Goal: Task Accomplishment & Management: Manage account settings

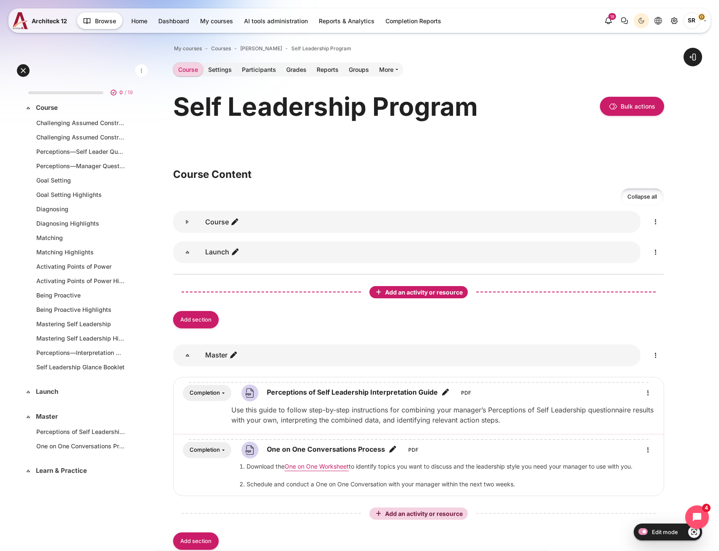
click at [429, 292] on span "Add an activity or resource" at bounding box center [424, 291] width 79 height 7
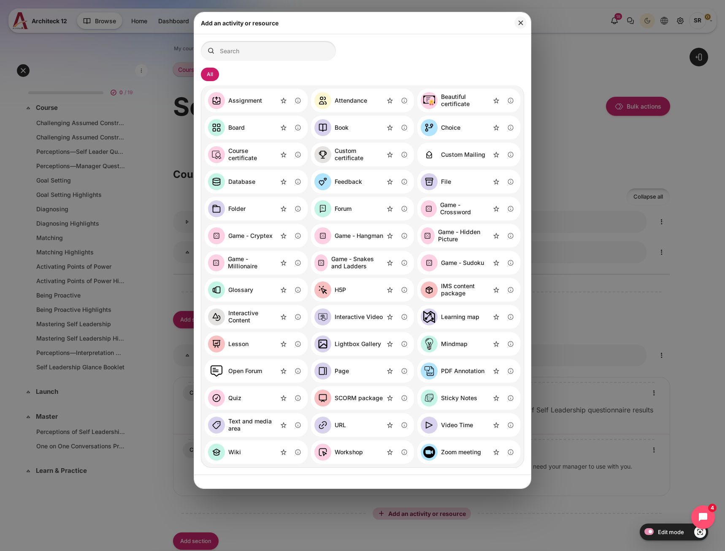
click at [453, 182] on div "File" at bounding box center [469, 182] width 103 height 24
click at [448, 183] on div "File" at bounding box center [446, 181] width 10 height 7
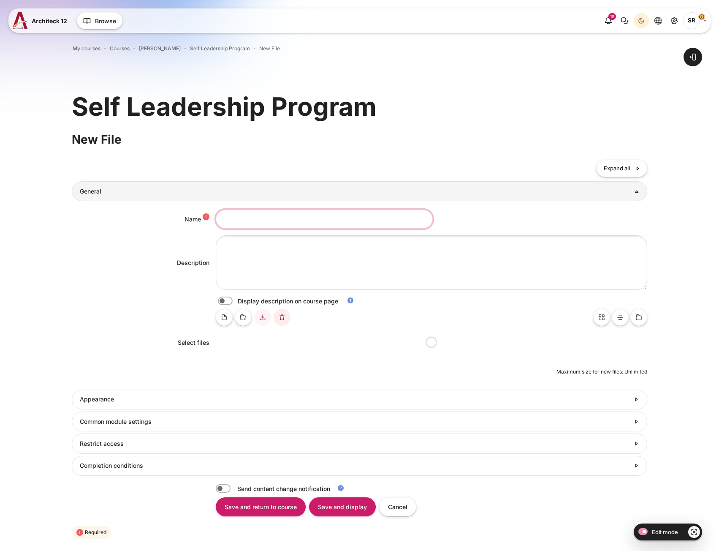
click at [242, 220] on input "Name" at bounding box center [324, 218] width 217 height 19
paste input "Self Leadership Goals Worksheet"
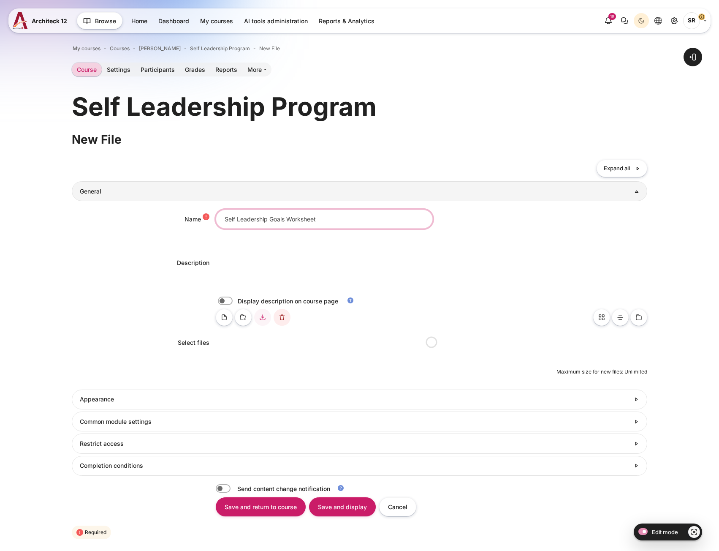
type input "Self Leadership Goals Worksheet"
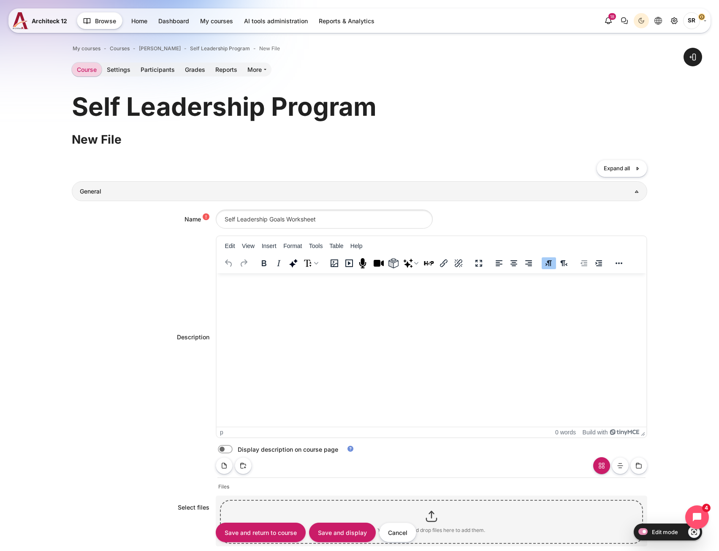
click at [248, 290] on html at bounding box center [431, 281] width 430 height 17
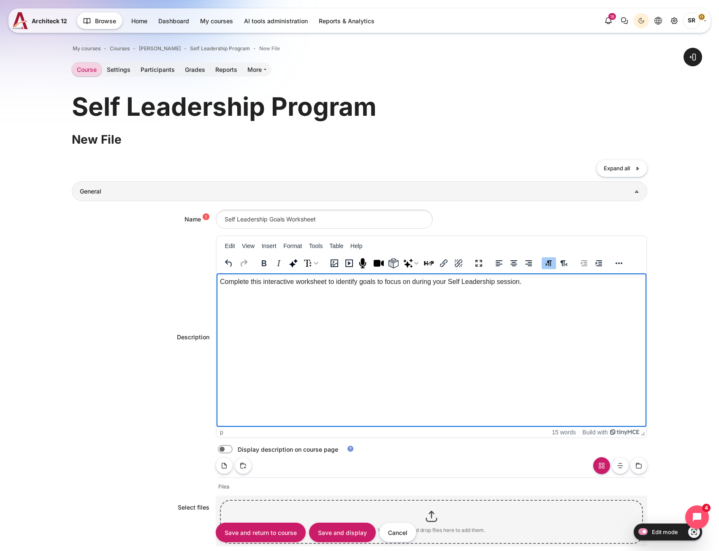
click at [225, 453] on div "Display description on course page" at bounding box center [431, 449] width 431 height 9
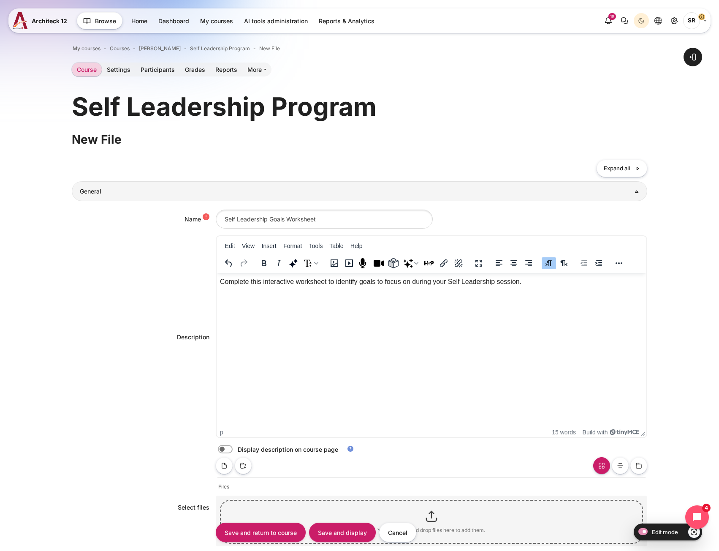
click at [236, 452] on label "Content" at bounding box center [237, 449] width 2 height 9
click at [233, 452] on input "Content" at bounding box center [240, 450] width 15 height 8
checkbox input "true"
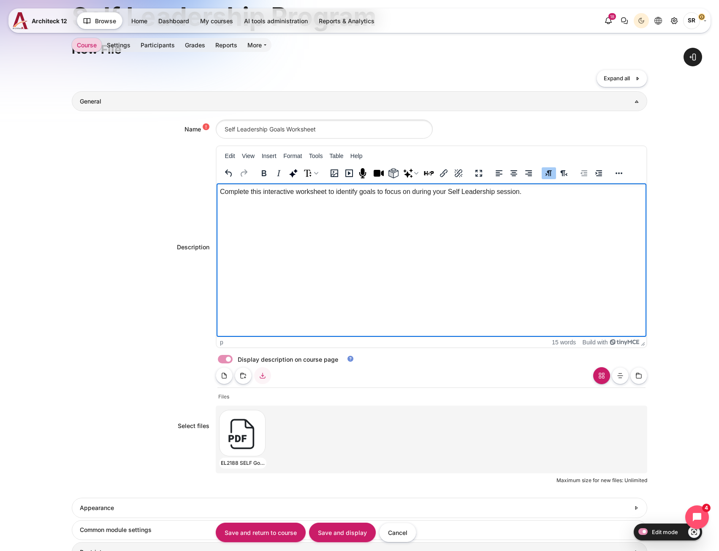
scroll to position [259, 0]
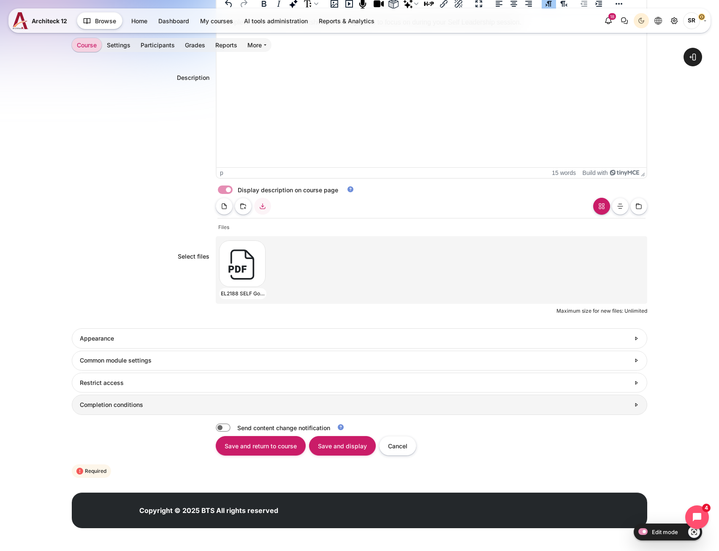
click at [123, 410] on link "Completion conditions" at bounding box center [359, 404] width 575 height 20
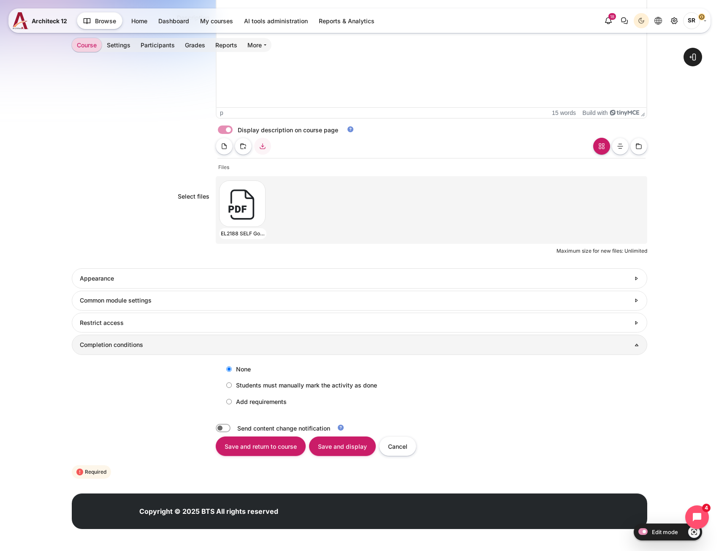
scroll to position [320, 0]
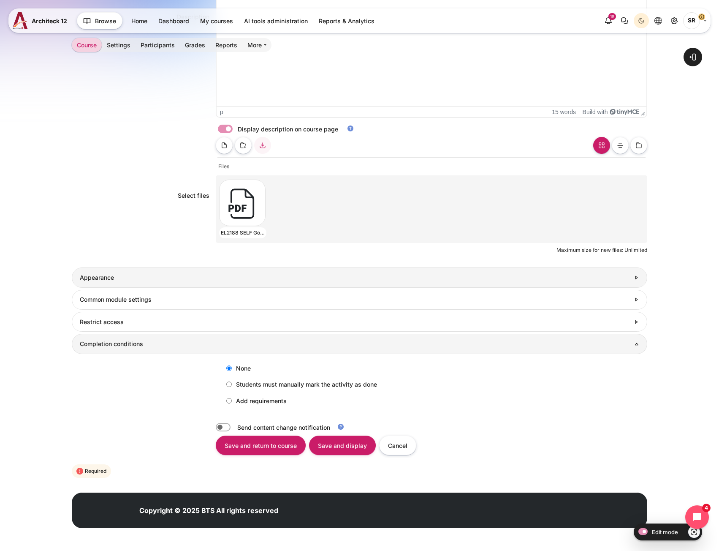
click at [157, 275] on h3 "Appearance" at bounding box center [355, 278] width 550 height 8
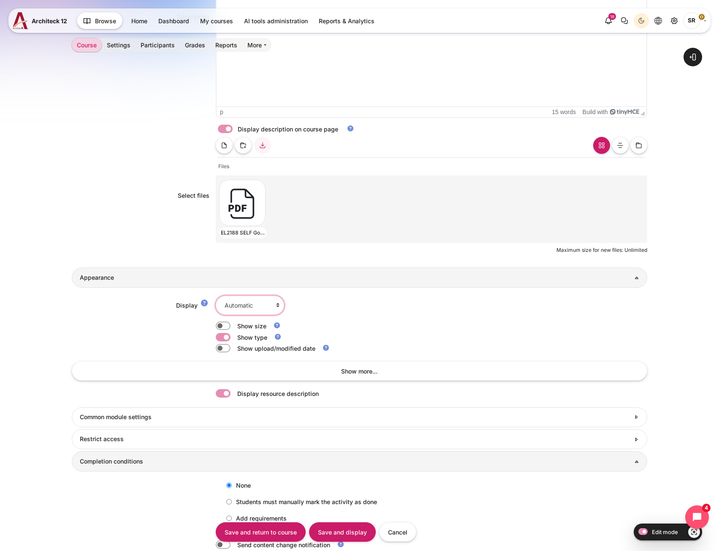
drag, startPoint x: 241, startPoint y: 307, endPoint x: 246, endPoint y: 314, distance: 8.5
click at [241, 307] on select "Automatic Embed Force download Open In pop-up" at bounding box center [250, 305] width 68 height 19
select select "4"
click at [216, 296] on select "Automatic Embed Force download Open In pop-up" at bounding box center [250, 305] width 68 height 19
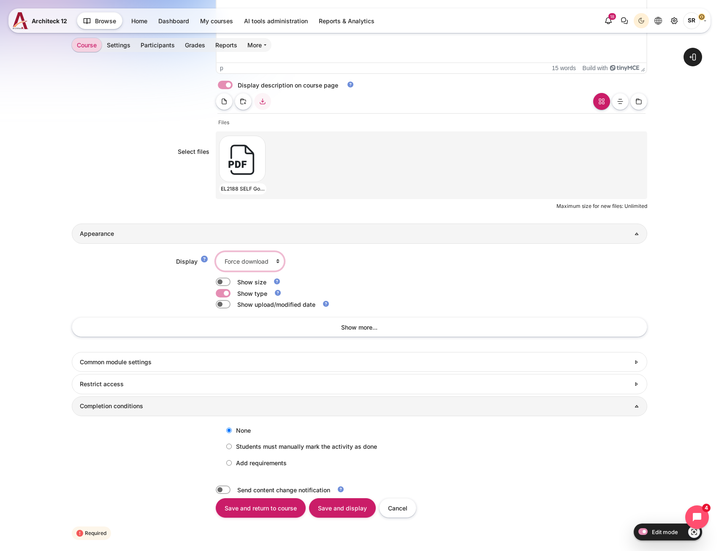
scroll to position [426, 0]
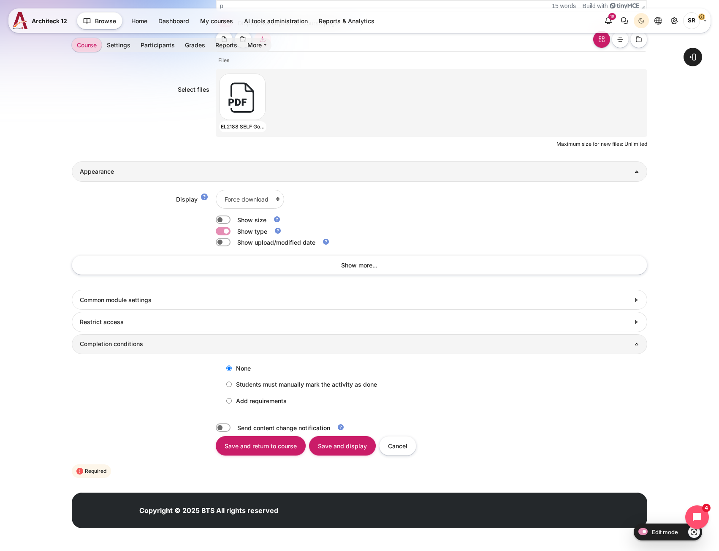
click at [251, 398] on label "Add requirements" at bounding box center [254, 400] width 65 height 14
click at [232, 398] on input "Add requirements" at bounding box center [228, 400] width 5 height 5
radio input "true"
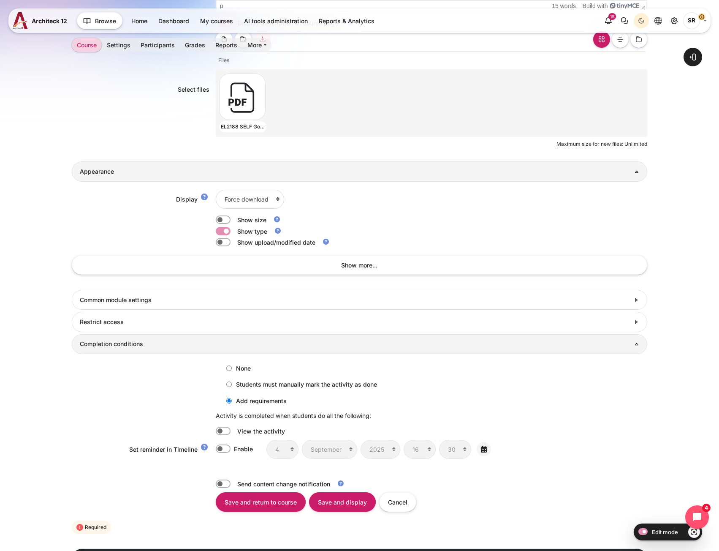
click at [234, 429] on label "Content" at bounding box center [235, 430] width 2 height 9
click at [225, 429] on input "Content" at bounding box center [223, 430] width 15 height 8
checkbox input "true"
click at [257, 500] on input "Save and return to course" at bounding box center [261, 501] width 90 height 19
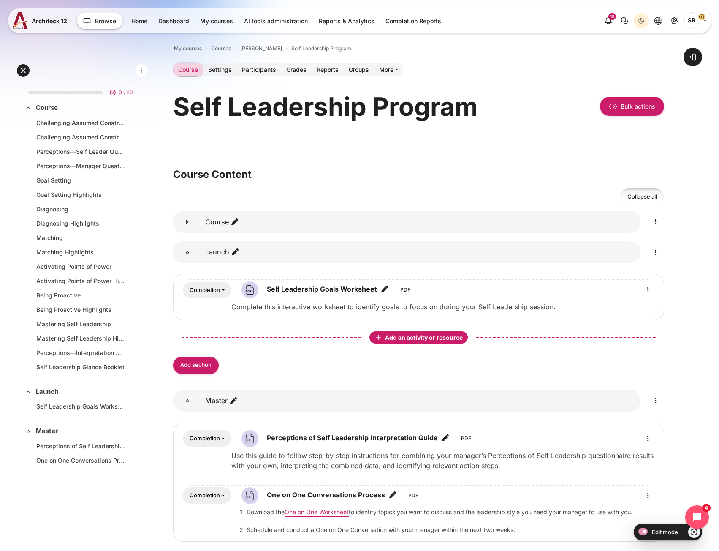
click at [425, 336] on span "Add an activity or resource" at bounding box center [424, 337] width 79 height 7
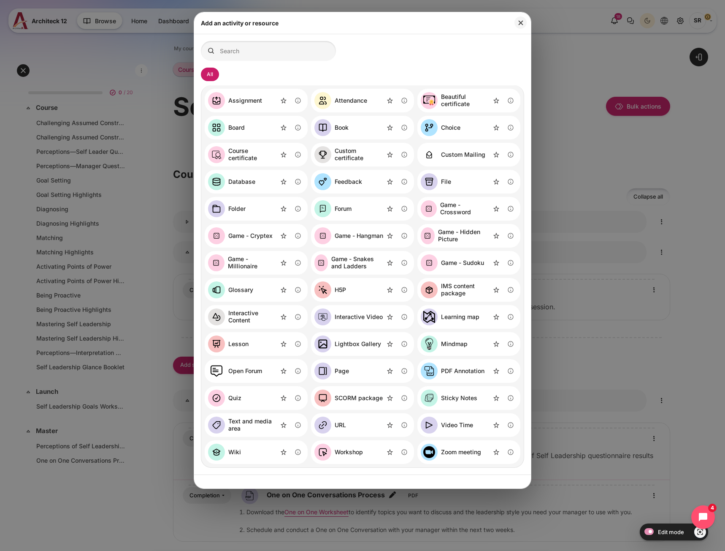
click at [242, 212] on div "Folder" at bounding box center [236, 208] width 17 height 7
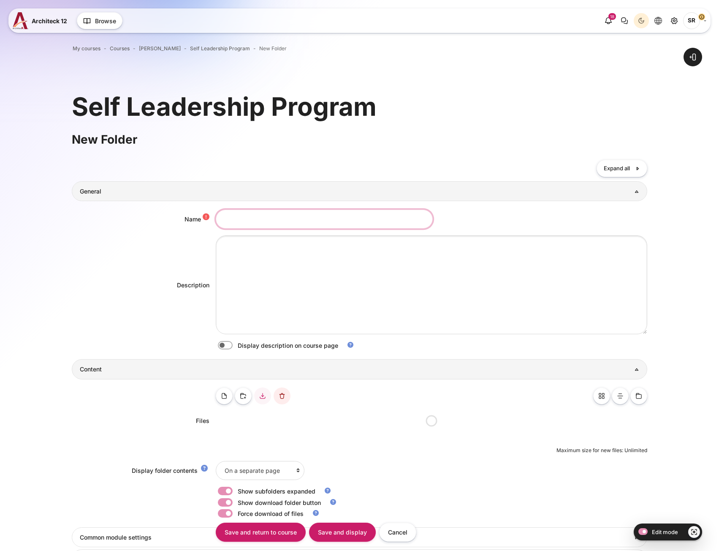
click at [279, 225] on input "Name" at bounding box center [324, 218] width 217 height 19
paste input "Perceptions of Self Leadership"
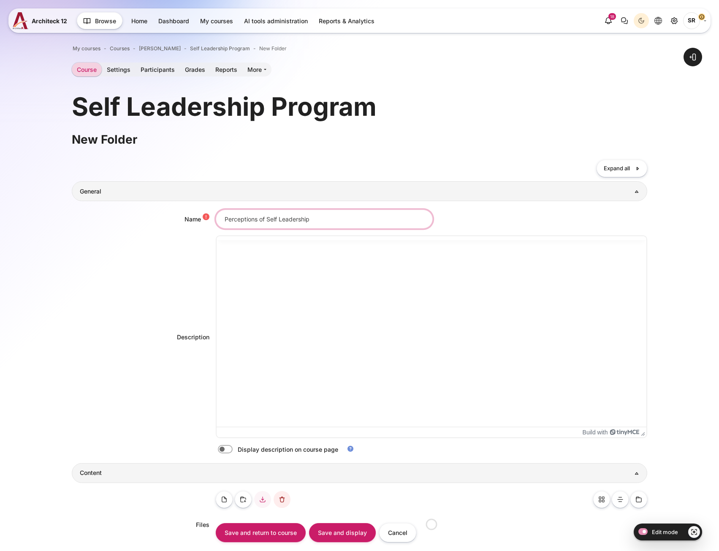
type input "Perceptions of Self Leadership"
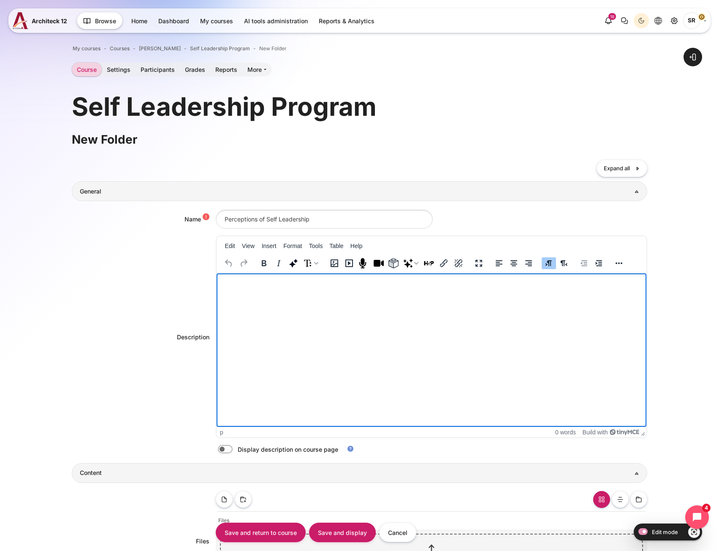
click at [247, 290] on html at bounding box center [431, 281] width 430 height 17
click at [303, 290] on html "Download the Self Leader and Manager questionnaires for yourself and your manag…" at bounding box center [431, 281] width 430 height 17
click at [519, 287] on html "Download the Self Leader and Manager questionnaires for yourself and your manag…" at bounding box center [431, 281] width 430 height 17
paste body "Rich text area. Press ALT-0 for help."
click at [257, 310] on html "Download the Self Leader and Manager questionnaires for yourself and your manag…" at bounding box center [431, 291] width 430 height 37
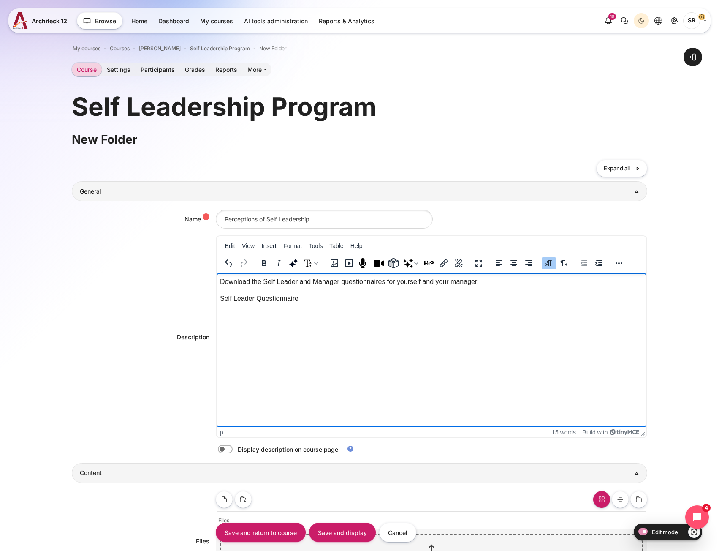
click at [320, 295] on p "Self Leader Questionnaire" at bounding box center [431, 298] width 423 height 10
click at [262, 300] on p "Self Leader Questionnaire" at bounding box center [431, 298] width 423 height 10
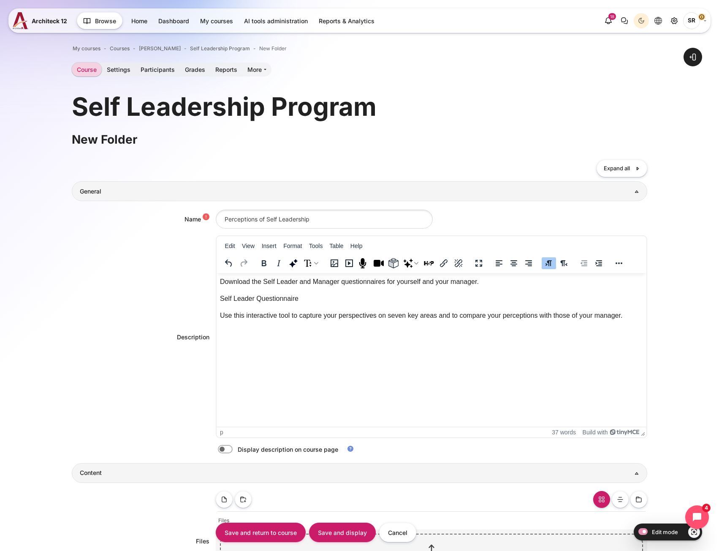
click at [232, 301] on p "Self Leader Questionnaire" at bounding box center [431, 298] width 423 height 10
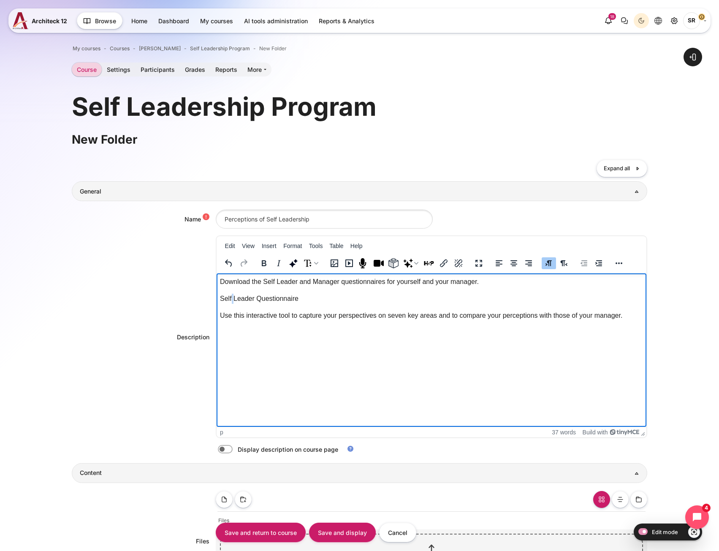
click at [232, 301] on p "Self Leader Questionnaire" at bounding box center [431, 298] width 423 height 10
click at [262, 263] on icon "Bold" at bounding box center [264, 263] width 5 height 6
click at [628, 320] on p "Use this interactive tool to capture your perspectives on seven key areas and t…" at bounding box center [431, 315] width 423 height 10
click at [258, 346] on p "Rich text area. Press ALT-0 for help." at bounding box center [431, 349] width 423 height 10
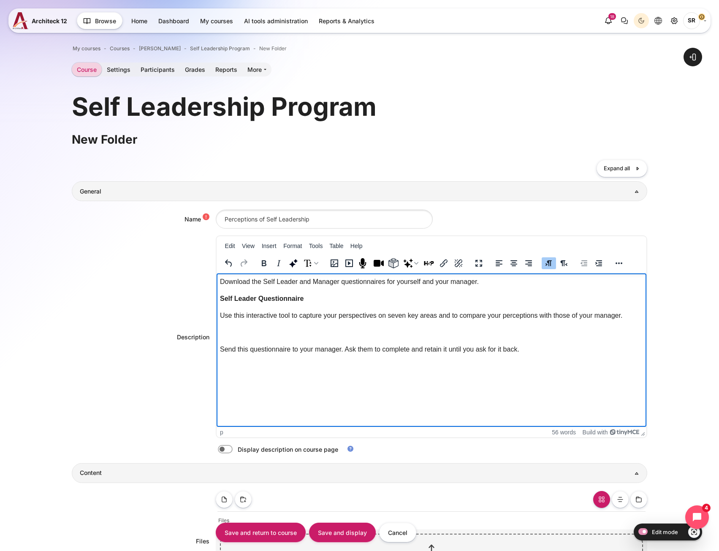
click at [241, 331] on p "Rich text area. Press ALT-0 for help." at bounding box center [431, 332] width 423 height 10
drag, startPoint x: 296, startPoint y: 333, endPoint x: 220, endPoint y: 334, distance: 75.6
click at [220, 334] on p "Manager Questionnaire" at bounding box center [431, 332] width 423 height 10
click at [263, 261] on icon "Bold" at bounding box center [264, 263] width 10 height 10
click at [236, 448] on label "Content" at bounding box center [237, 449] width 2 height 9
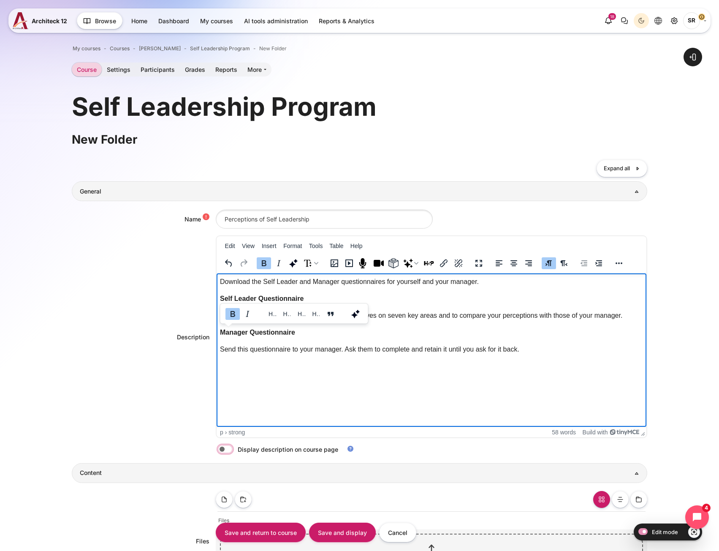
click at [233, 448] on input "Content" at bounding box center [240, 450] width 15 height 8
checkbox input "true"
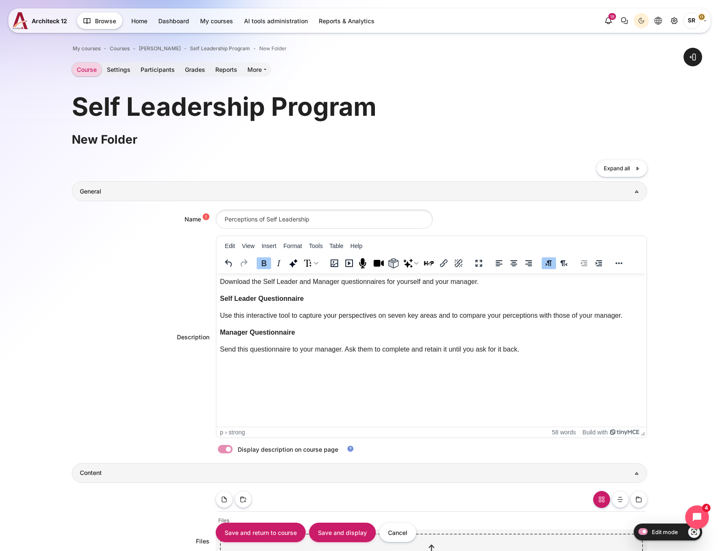
click at [155, 400] on div "Description <p>Download the Self Leader and Manager questionnaires for yourself…" at bounding box center [359, 336] width 575 height 203
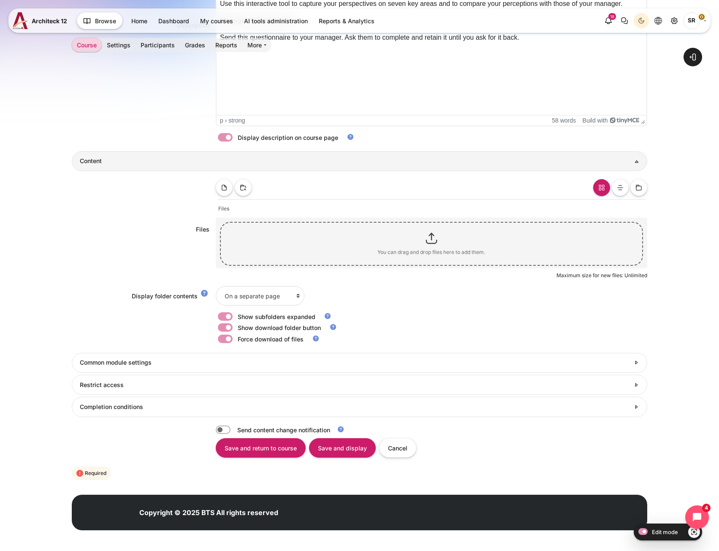
scroll to position [314, 0]
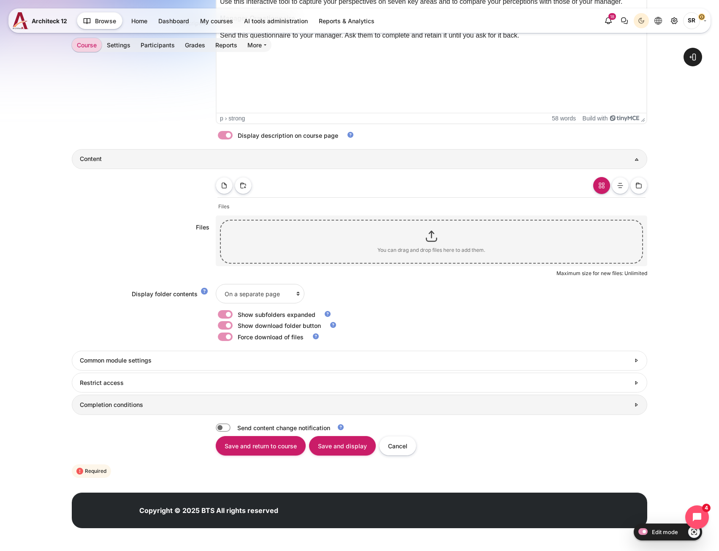
click at [173, 406] on h3 "Completion conditions" at bounding box center [355, 405] width 550 height 8
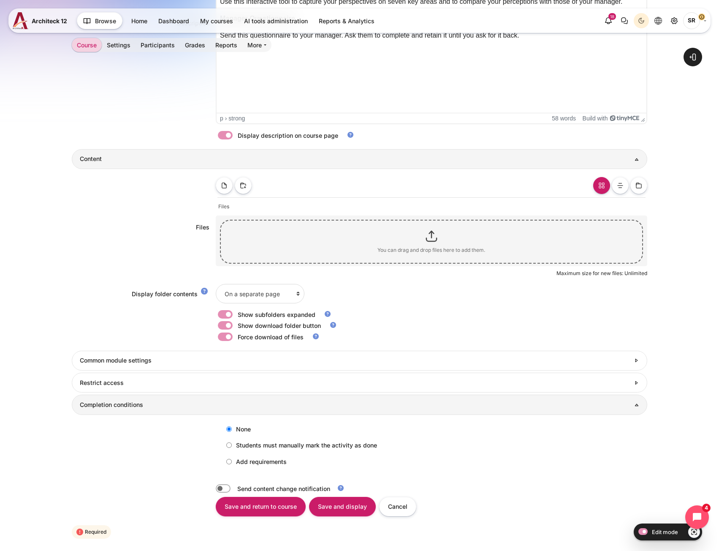
click at [231, 461] on label "Add requirements" at bounding box center [254, 461] width 65 height 14
click at [231, 461] on input "Add requirements" at bounding box center [228, 460] width 5 height 5
radio input "true"
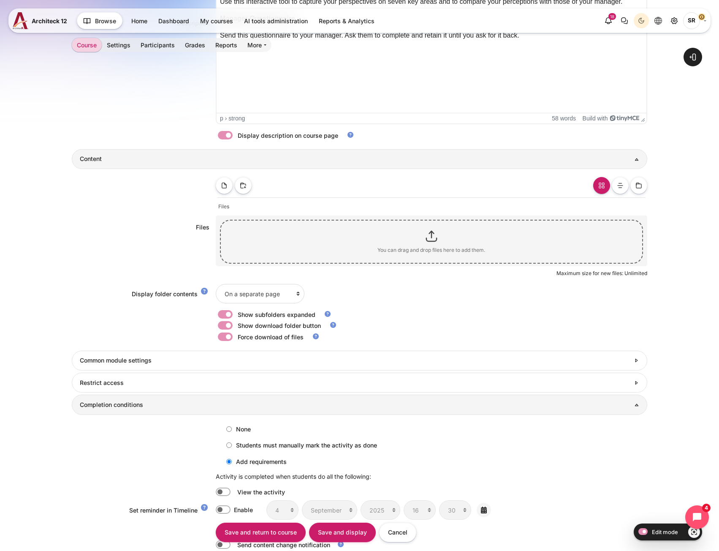
click at [234, 487] on label "Content" at bounding box center [235, 491] width 2 height 9
click at [224, 487] on input "Content" at bounding box center [223, 491] width 15 height 8
checkbox input "true"
click at [148, 386] on h3 "Restrict access" at bounding box center [355, 383] width 550 height 8
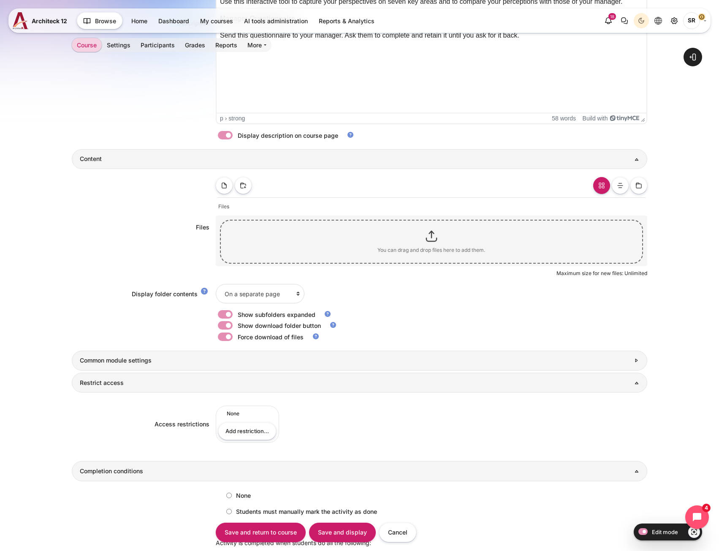
click at [148, 362] on h3 "Common module settings" at bounding box center [355, 360] width 550 height 8
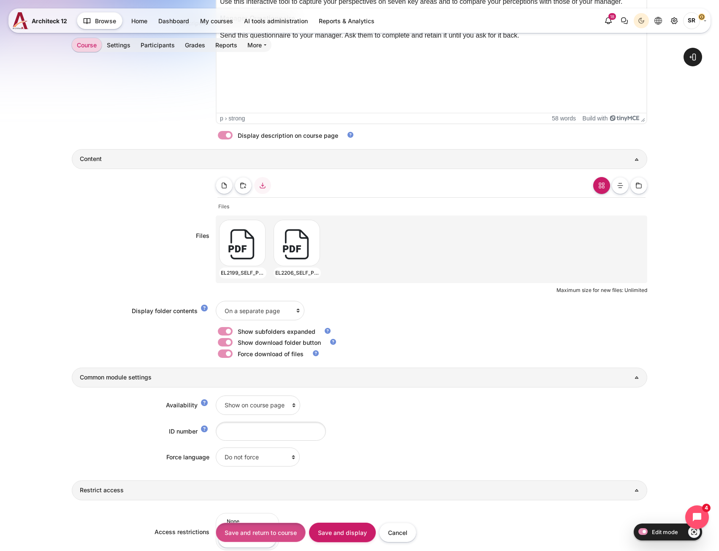
click at [278, 527] on input "Save and return to course" at bounding box center [261, 531] width 90 height 19
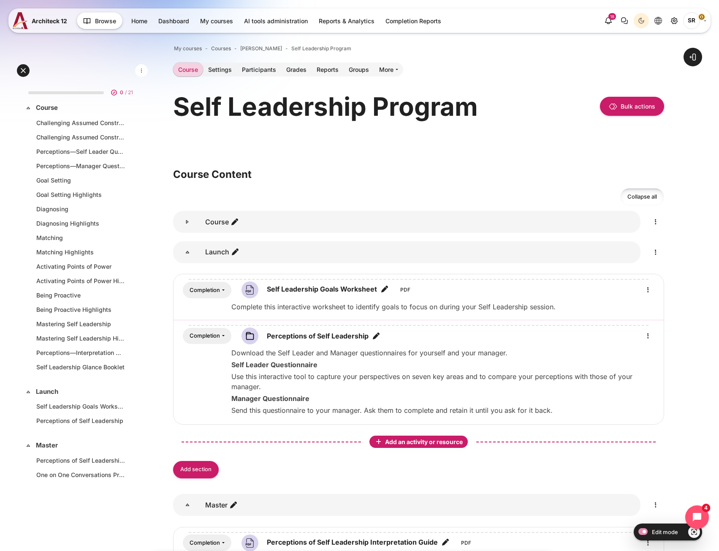
click at [413, 443] on span "Add an activity or resource" at bounding box center [424, 441] width 79 height 7
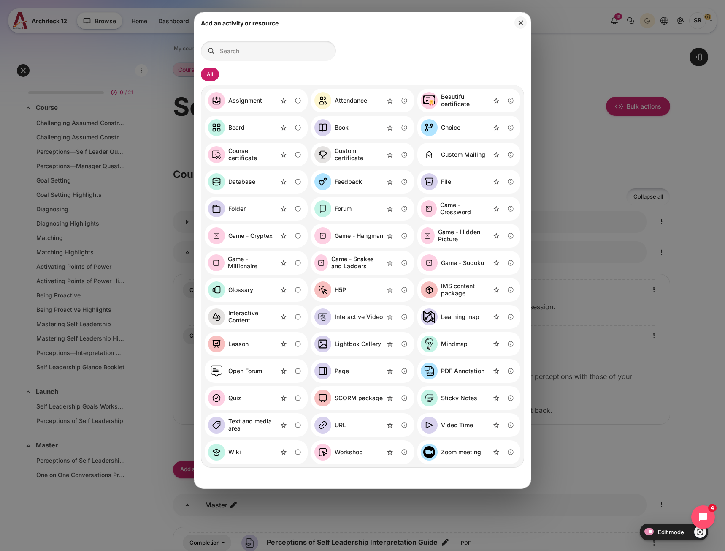
click at [225, 209] on link "Folder" at bounding box center [227, 208] width 38 height 17
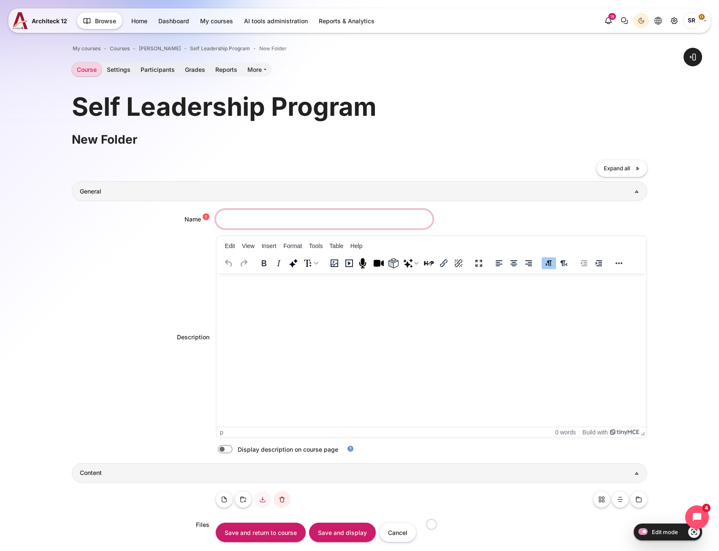
click at [248, 227] on input "Name" at bounding box center [324, 218] width 217 height 19
paste input "Session Materials"
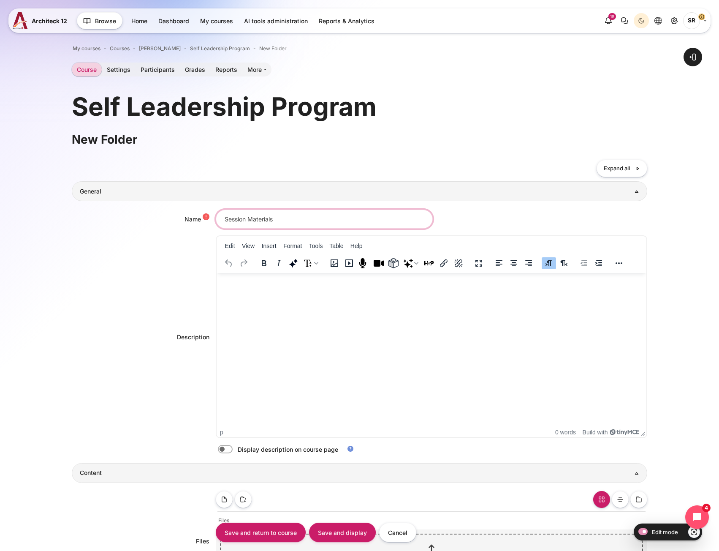
type input "Session Materials"
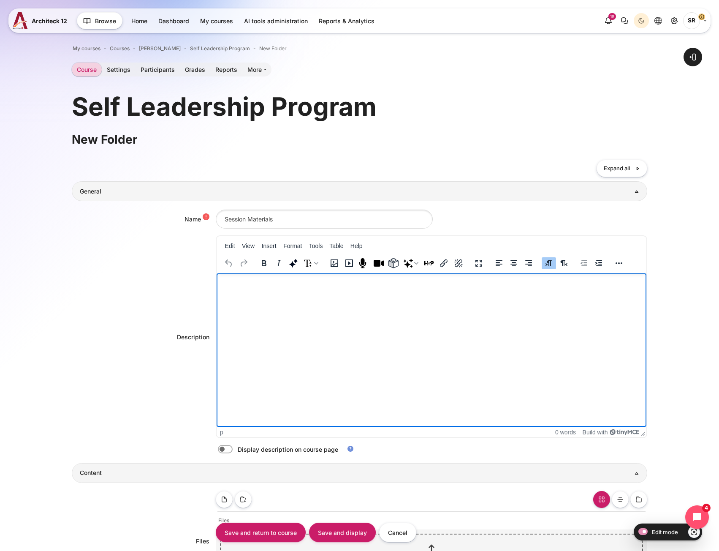
click at [243, 290] on html at bounding box center [431, 281] width 430 height 17
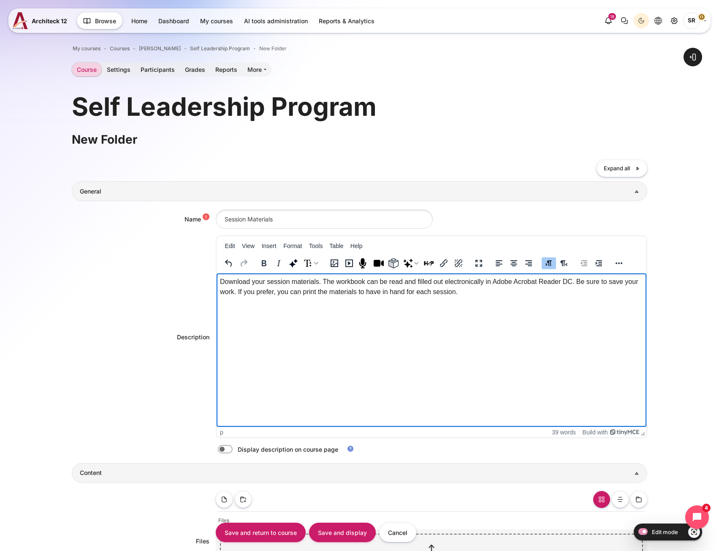
click at [313, 300] on html "Download your session materials. The workbook can be read and filled out electr…" at bounding box center [431, 286] width 430 height 27
click at [478, 295] on p "Download your session materials. The workbook can be read and filled out electr…" at bounding box center [431, 287] width 423 height 20
paste body "Rich text area. Press ALT-0 for help."
click at [240, 342] on p "Rich text area. Press ALT-0 for help." at bounding box center [431, 342] width 423 height 10
click at [279, 321] on p "Rich text area. Press ALT-0 for help." at bounding box center [431, 325] width 423 height 10
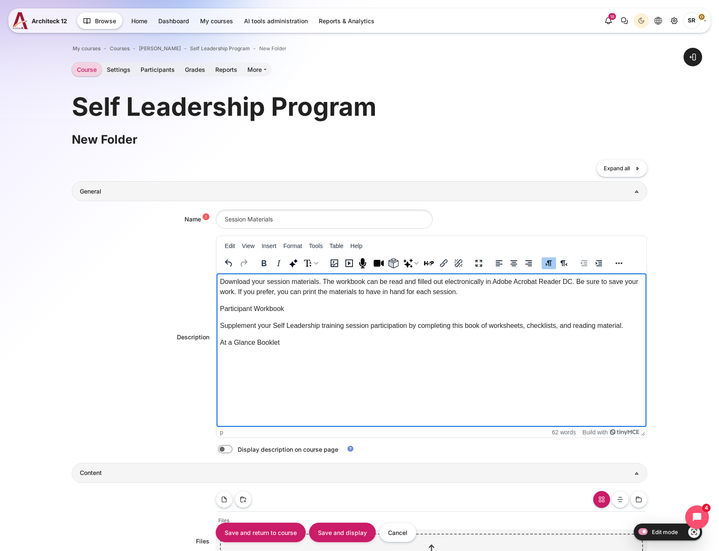
click at [269, 371] on html "Download your session materials. The workbook can be read and filled out electr…" at bounding box center [431, 322] width 430 height 98
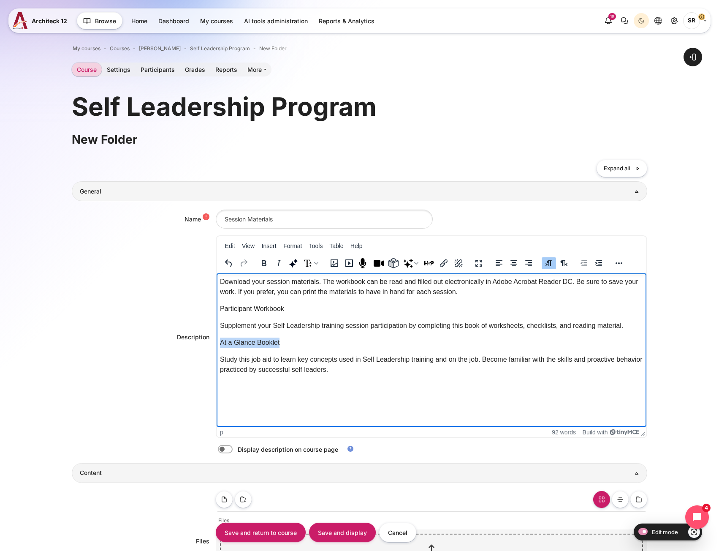
drag, startPoint x: 295, startPoint y: 343, endPoint x: 209, endPoint y: 343, distance: 85.3
click at [216, 343] on html "Download your session materials. The workbook can be read and filled out electr…" at bounding box center [431, 327] width 430 height 108
click at [261, 267] on icon "Bold" at bounding box center [264, 263] width 10 height 10
drag, startPoint x: 283, startPoint y: 308, endPoint x: 418, endPoint y: 572, distance: 297.2
click at [216, 309] on html "Download your session materials. The workbook can be read and filled out electr…" at bounding box center [431, 327] width 430 height 108
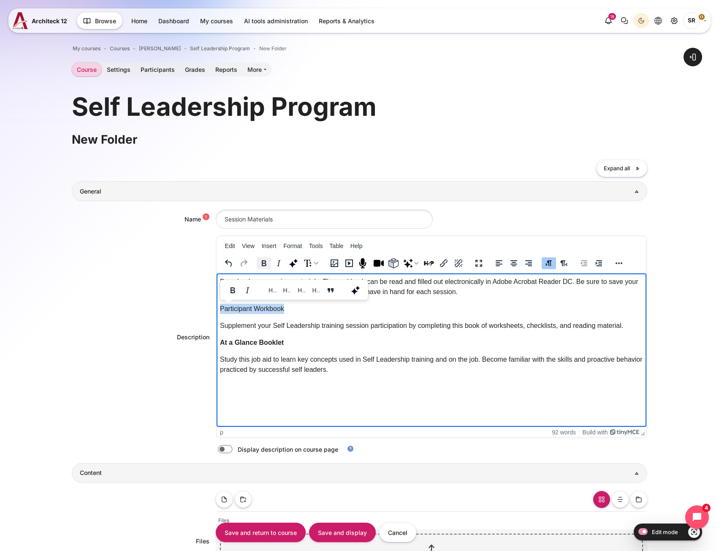
click at [257, 267] on button "Bold" at bounding box center [264, 263] width 14 height 12
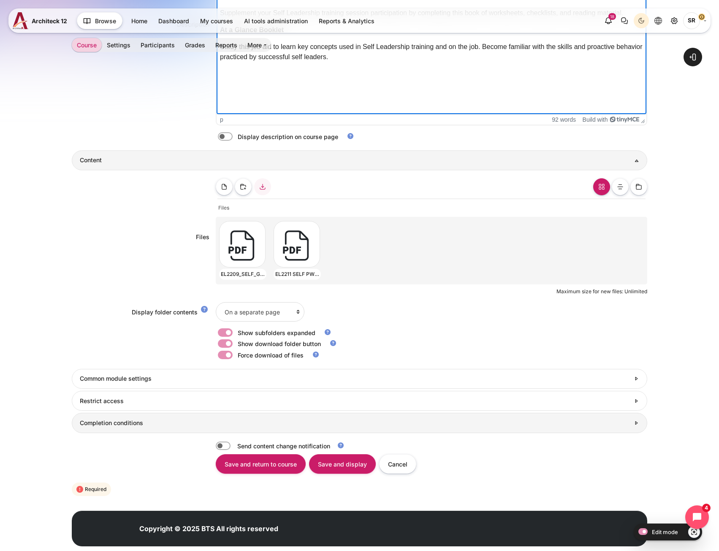
scroll to position [331, 0]
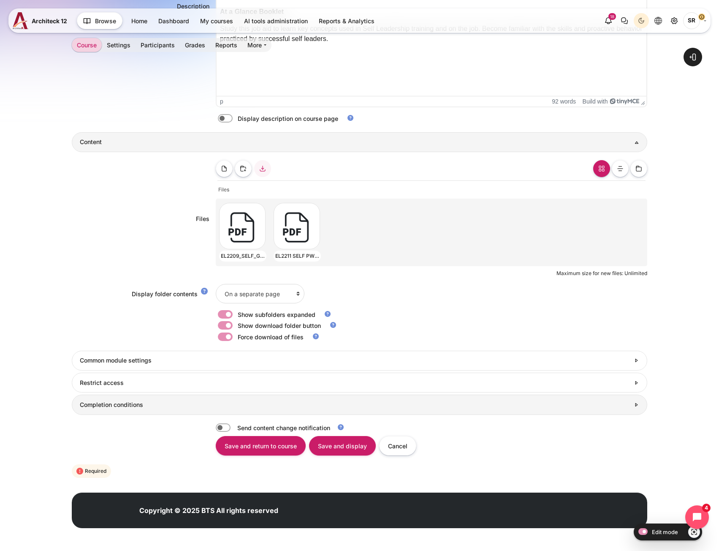
click at [127, 401] on h3 "Completion conditions" at bounding box center [355, 405] width 550 height 8
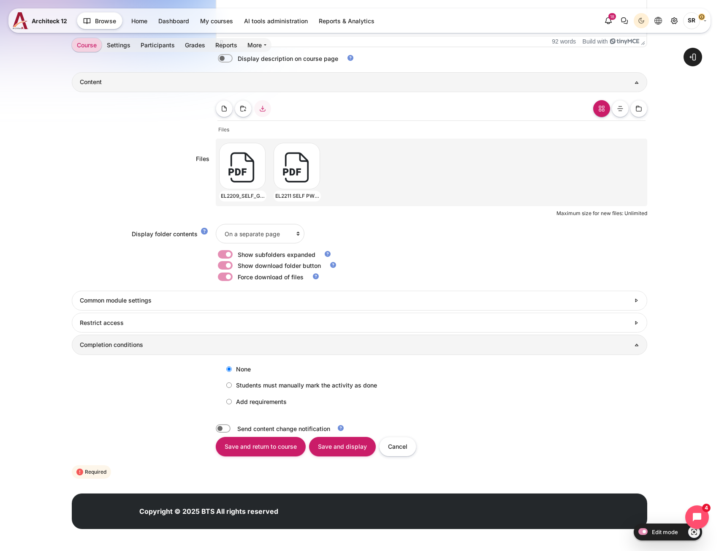
scroll to position [391, 0]
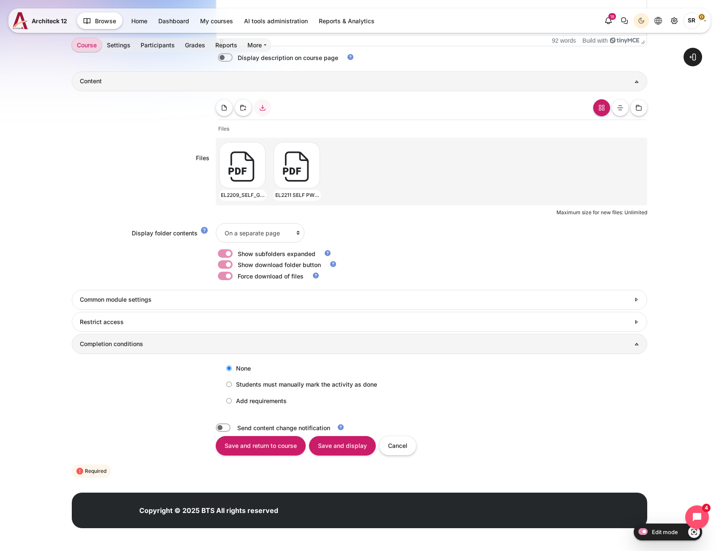
click at [228, 403] on label "Add requirements" at bounding box center [254, 400] width 65 height 14
click at [228, 403] on input "Add requirements" at bounding box center [228, 400] width 5 height 5
radio input "true"
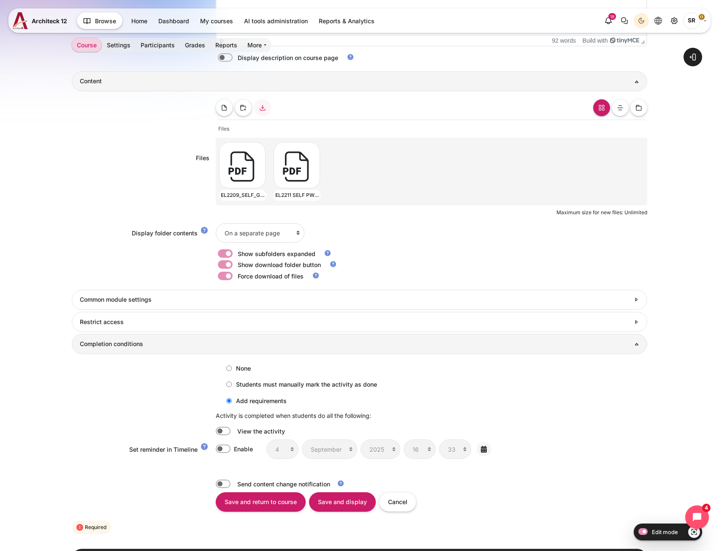
click at [234, 430] on label "Content" at bounding box center [235, 430] width 2 height 9
click at [225, 430] on input "Content" at bounding box center [223, 430] width 15 height 8
checkbox input "true"
click at [277, 498] on input "Save and return to course" at bounding box center [261, 501] width 90 height 19
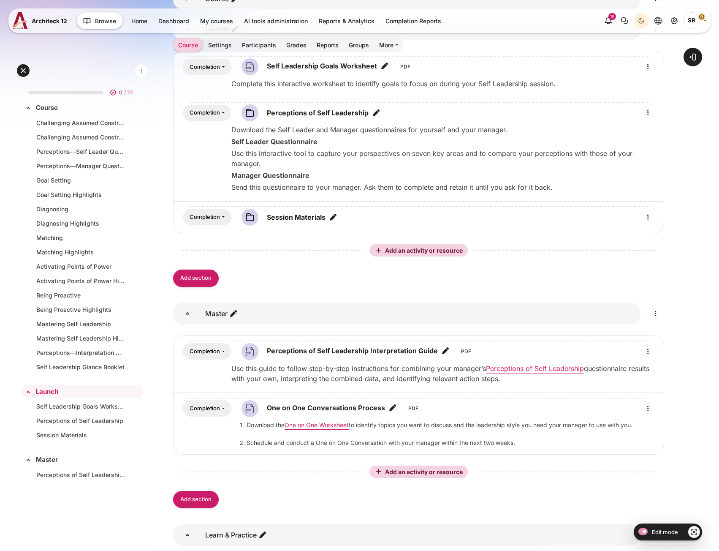
scroll to position [138, 0]
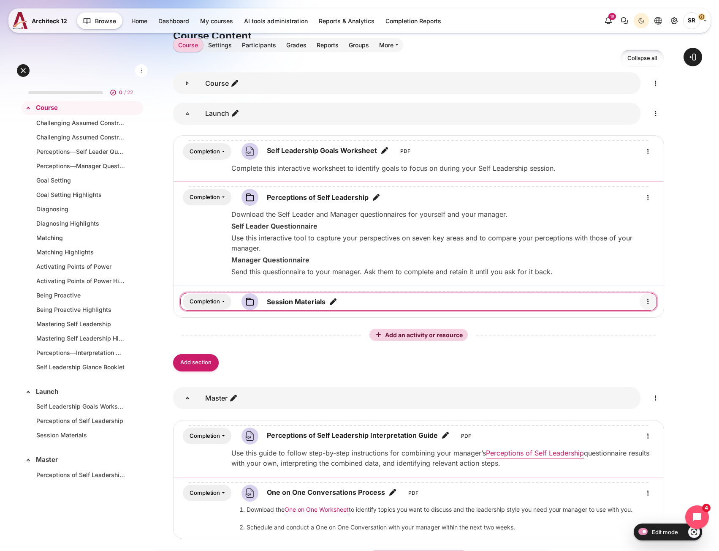
click at [645, 301] on icon "Edit" at bounding box center [648, 301] width 10 height 10
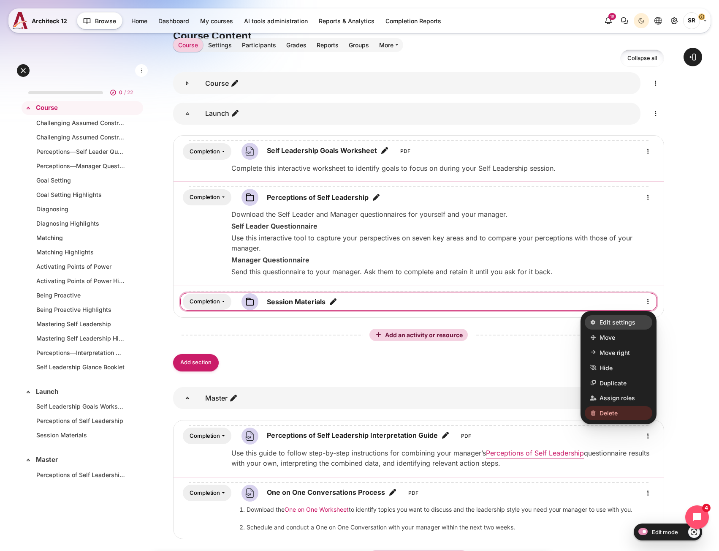
click at [637, 319] on link "Edit settings" at bounding box center [619, 322] width 68 height 14
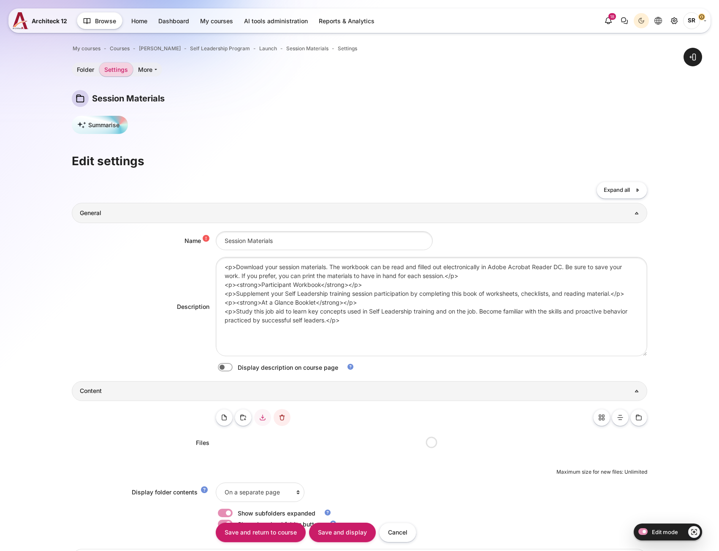
click at [236, 368] on label "Content" at bounding box center [237, 367] width 2 height 9
click at [233, 368] on input "Content" at bounding box center [240, 368] width 15 height 8
checkbox input "true"
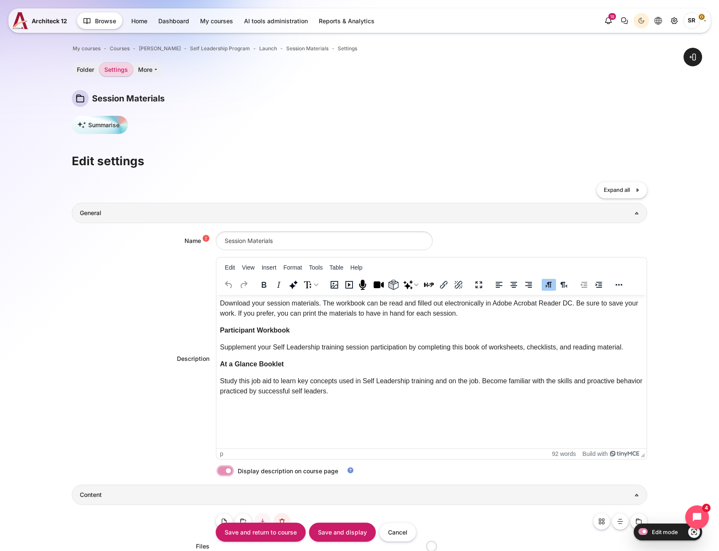
scroll to position [253, 0]
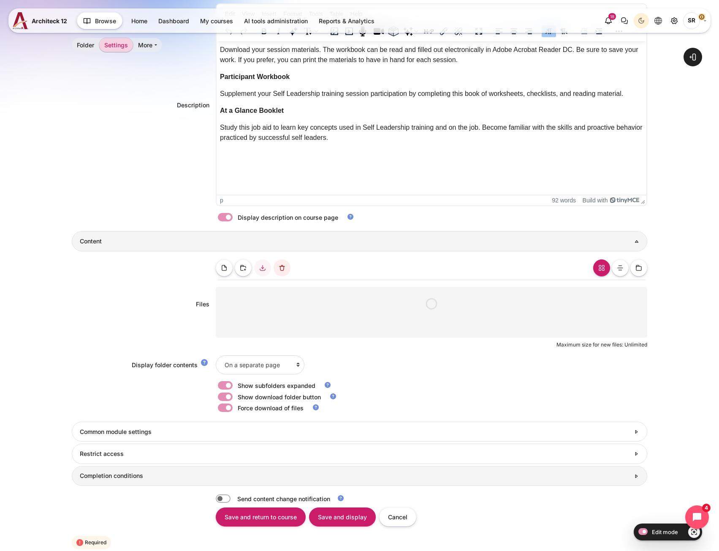
click at [272, 496] on form "Collapse all Expand all General Name Session Materials Description Edit View In…" at bounding box center [359, 239] width 575 height 622
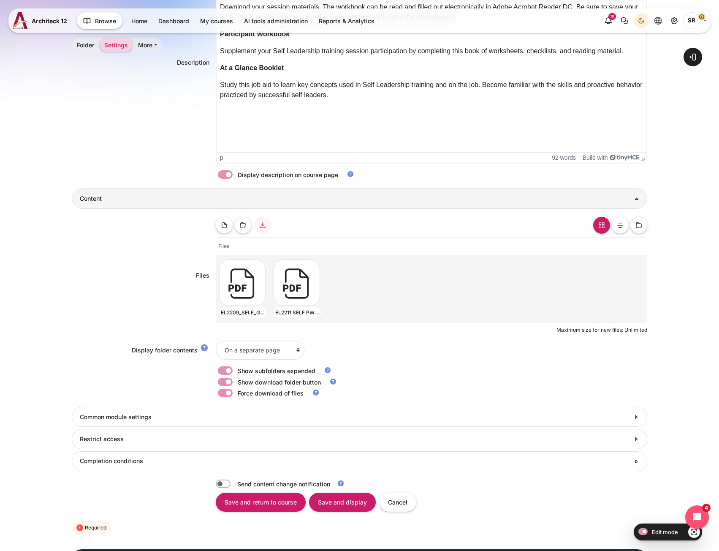
scroll to position [353, 0]
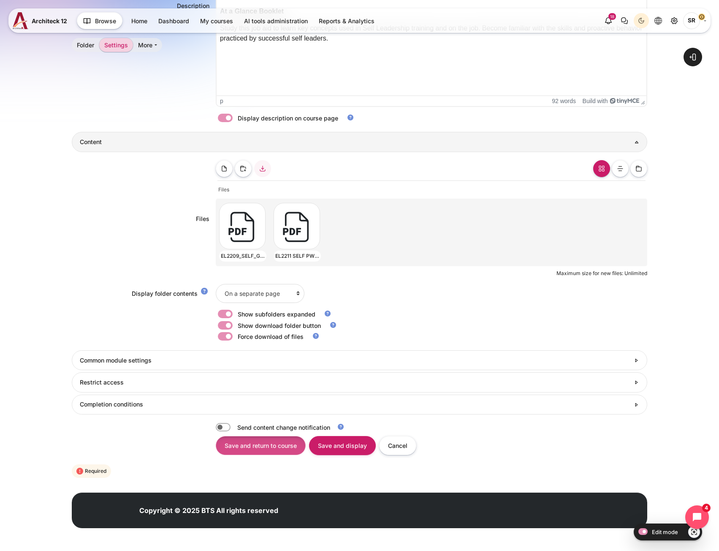
click at [248, 447] on input "Save and return to course" at bounding box center [261, 445] width 90 height 19
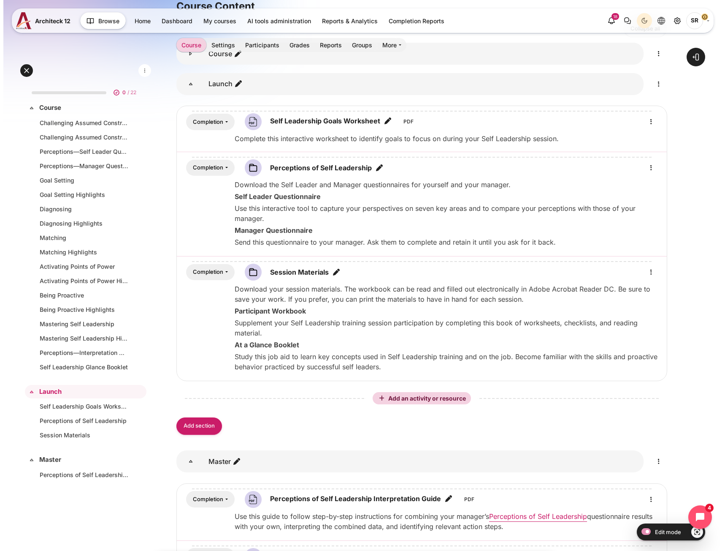
scroll to position [211, 0]
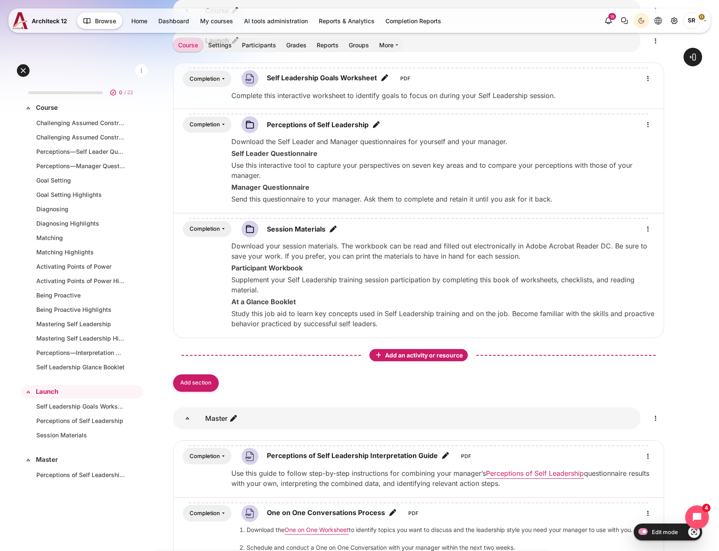
click at [406, 356] on span "Add an activity or resource" at bounding box center [424, 354] width 79 height 7
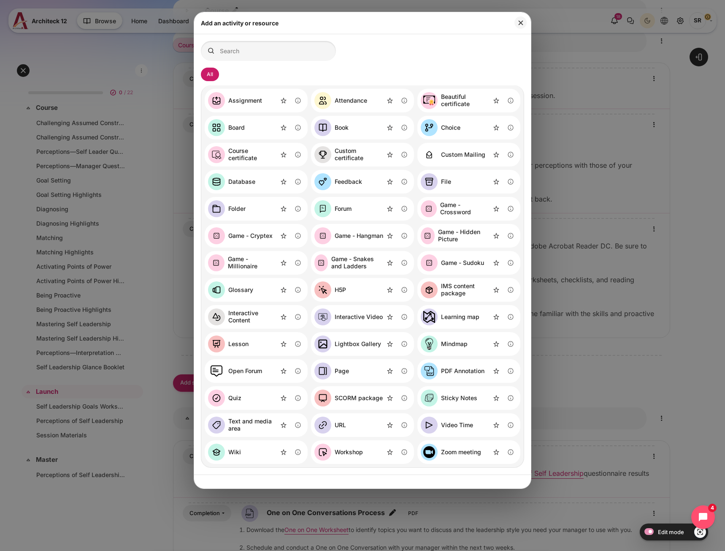
click at [461, 426] on div "Video Time" at bounding box center [457, 424] width 32 height 7
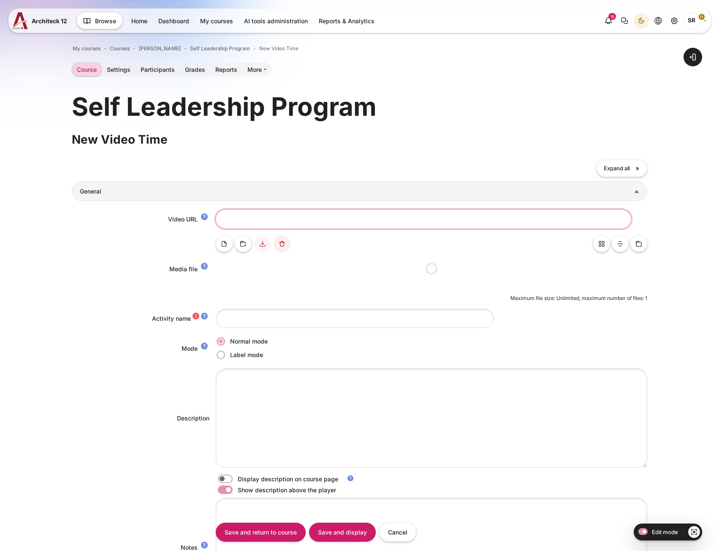
click at [249, 217] on input "Video URL" at bounding box center [423, 218] width 415 height 19
paste input "https://vimeo.com/1115763268/7abf9f06eb?share=copy"
type input "https://vimeo.com/1115763268/7abf9f06eb?share=copy"
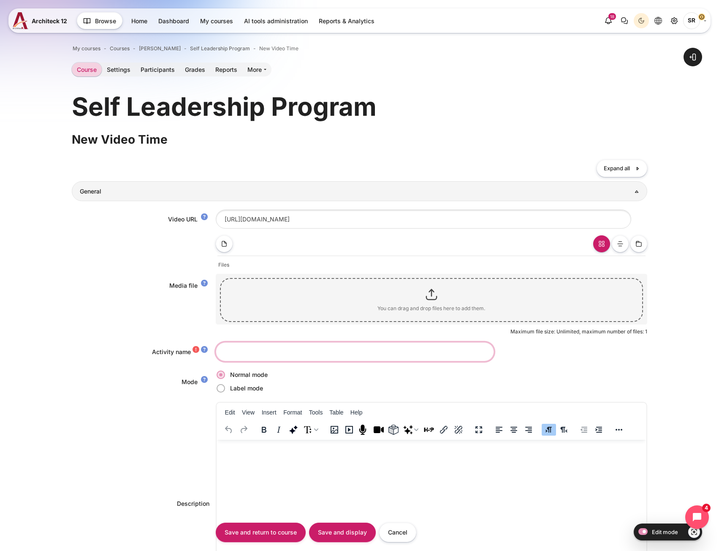
click at [241, 356] on input "Activity name" at bounding box center [355, 351] width 278 height 19
paste input "Self Leadership Preview Video"
type input "Self Leadership Preview Video"
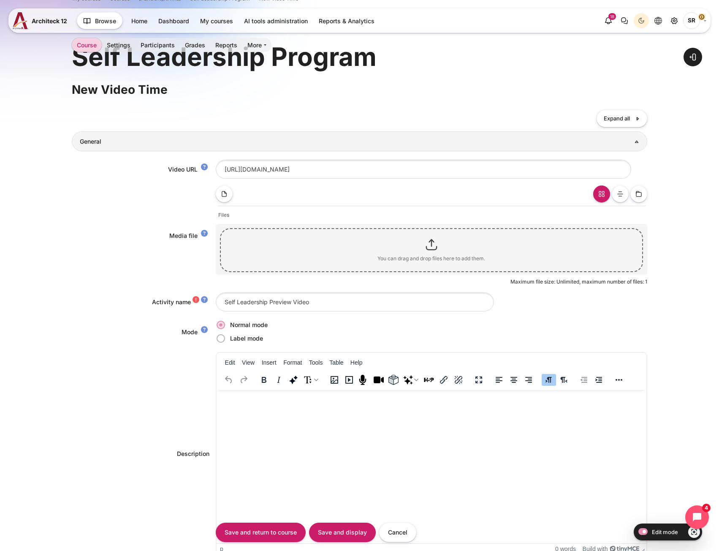
scroll to position [127, 0]
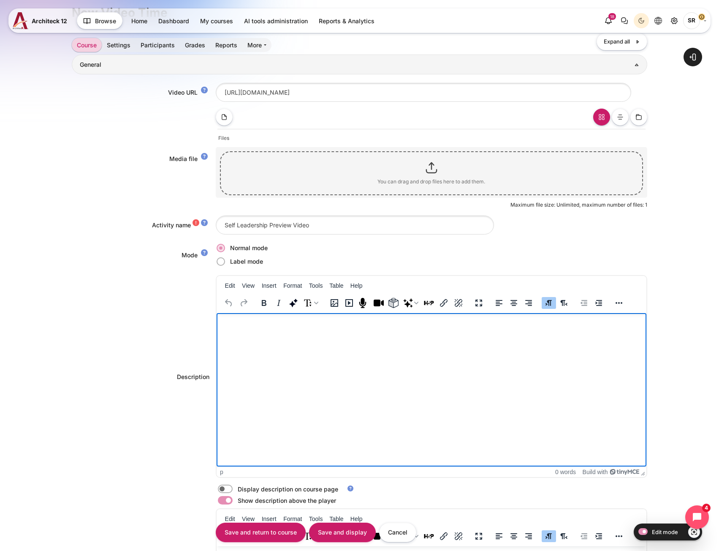
click at [236, 328] on html at bounding box center [431, 321] width 430 height 17
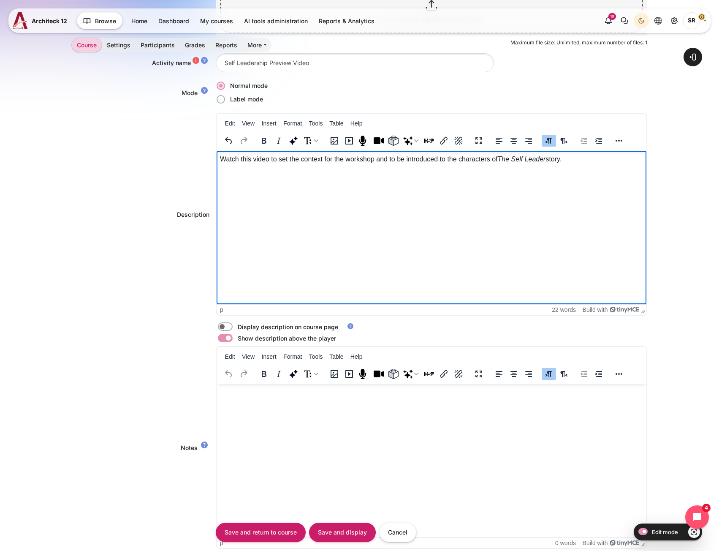
scroll to position [296, 0]
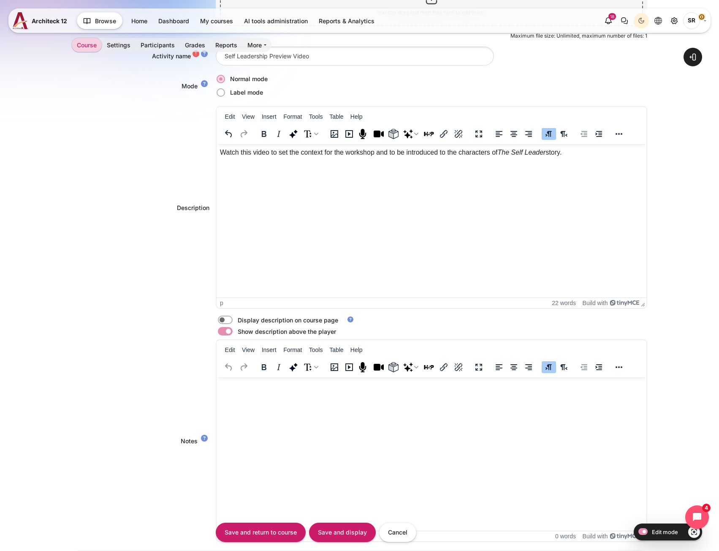
click at [236, 320] on label "Content" at bounding box center [237, 319] width 2 height 9
click at [233, 320] on input "Content" at bounding box center [240, 321] width 15 height 8
checkbox input "true"
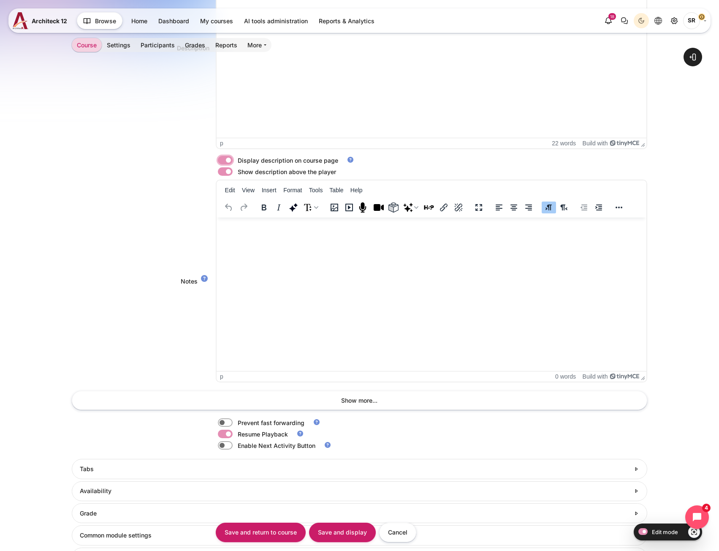
scroll to position [630, 0]
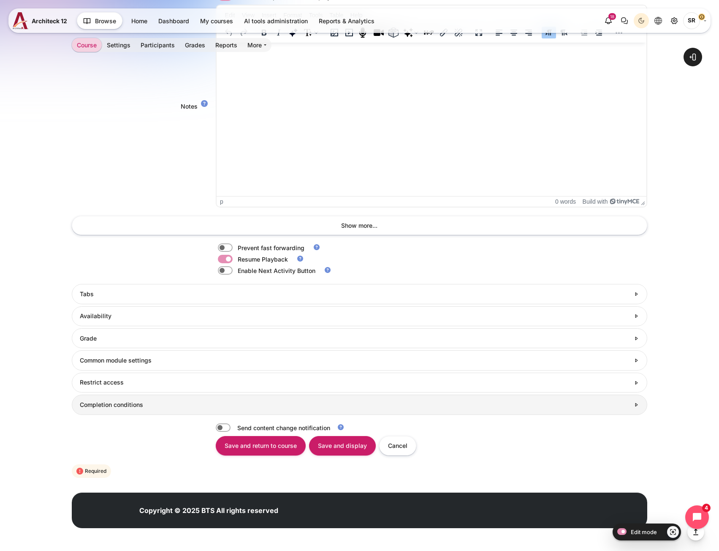
click at [142, 404] on h3 "Completion conditions" at bounding box center [355, 405] width 550 height 8
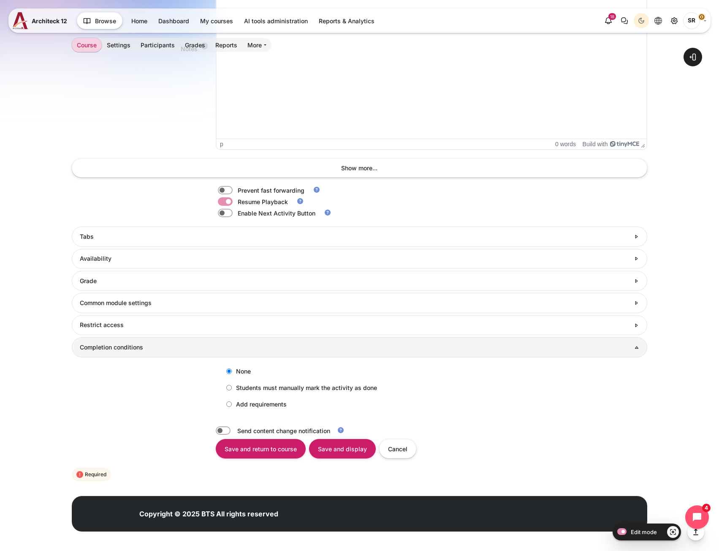
scroll to position [691, 0]
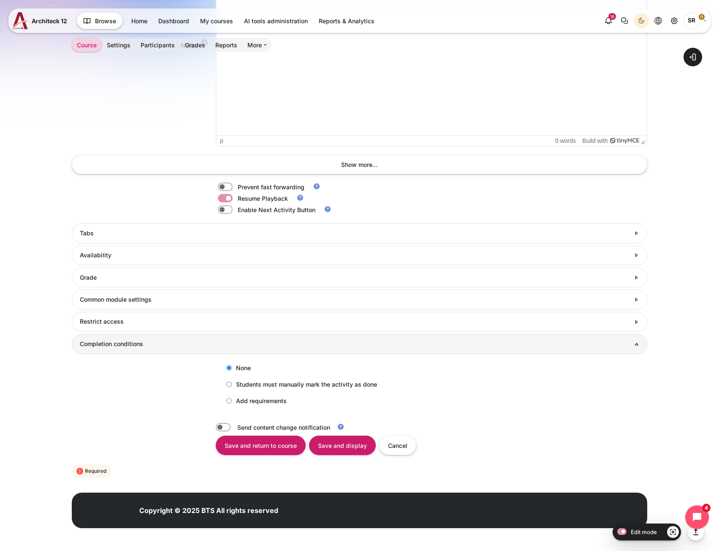
click at [227, 403] on label "Add requirements" at bounding box center [254, 400] width 65 height 14
click at [227, 403] on input "Add requirements" at bounding box center [228, 400] width 5 height 5
radio input "true"
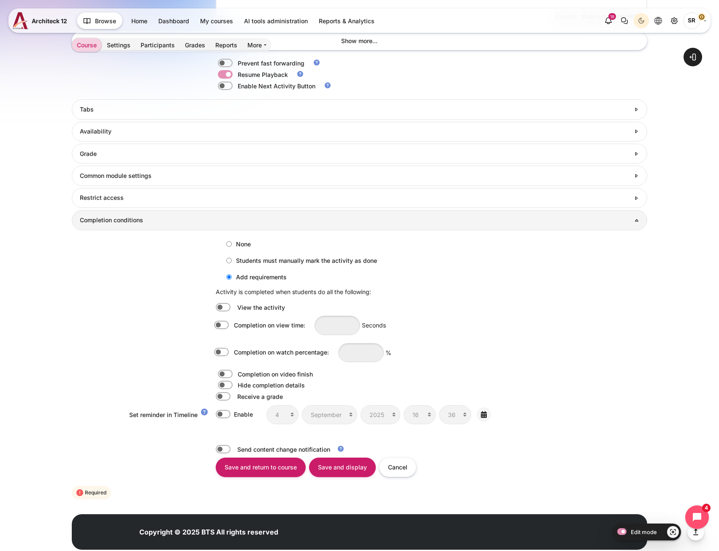
scroll to position [836, 0]
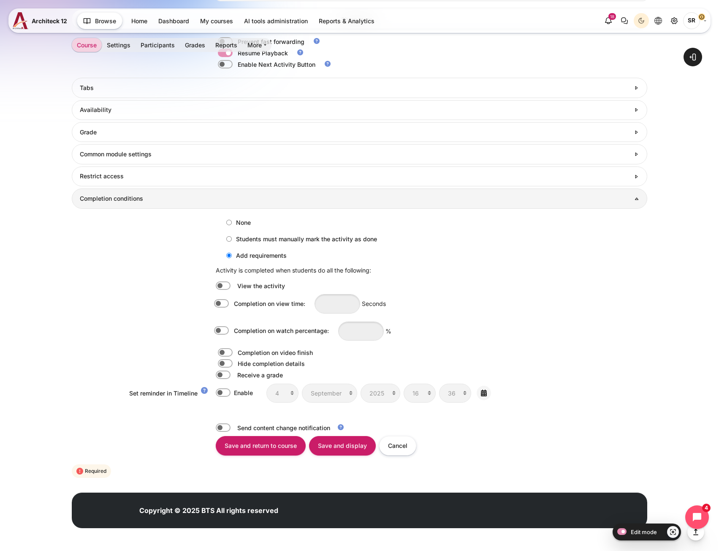
click at [232, 331] on label "Content" at bounding box center [233, 330] width 2 height 9
click at [223, 331] on input "Completion on watch percentage:" at bounding box center [223, 330] width 15 height 8
checkbox input "true"
click at [361, 336] on input "Content" at bounding box center [361, 330] width 46 height 19
type input "80"
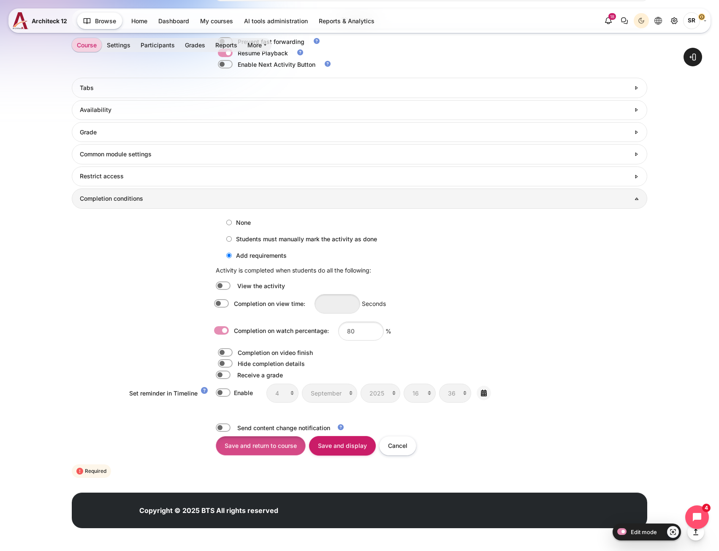
click at [276, 447] on input "Save and return to course" at bounding box center [261, 445] width 90 height 19
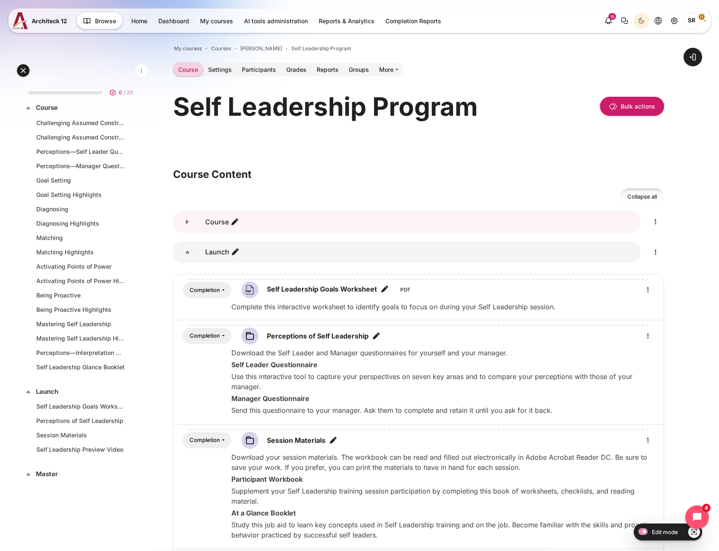
click at [190, 219] on icon "Course" at bounding box center [187, 221] width 8 height 8
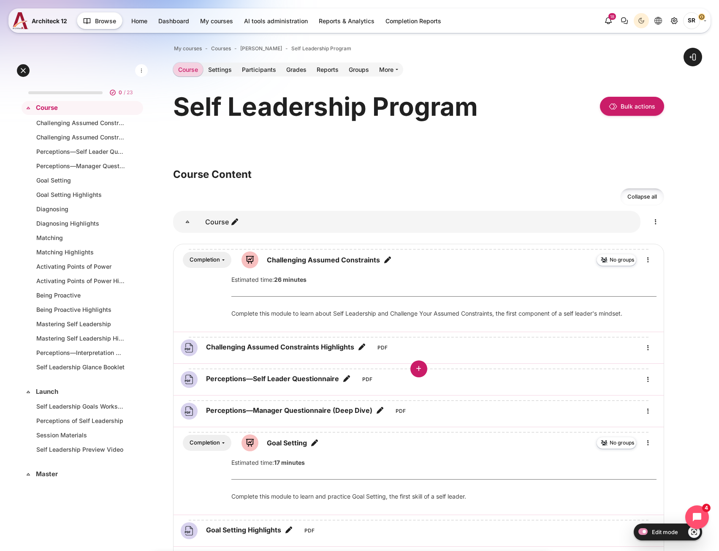
scroll to position [42, 0]
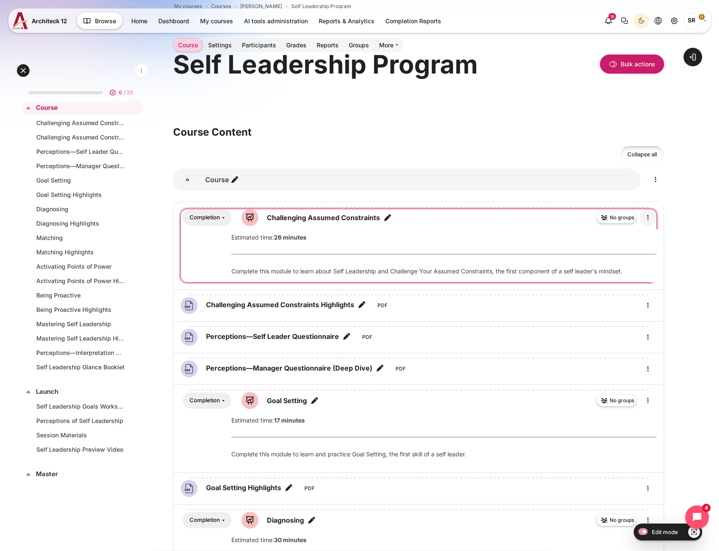
click at [649, 221] on icon "Edit" at bounding box center [648, 217] width 10 height 10
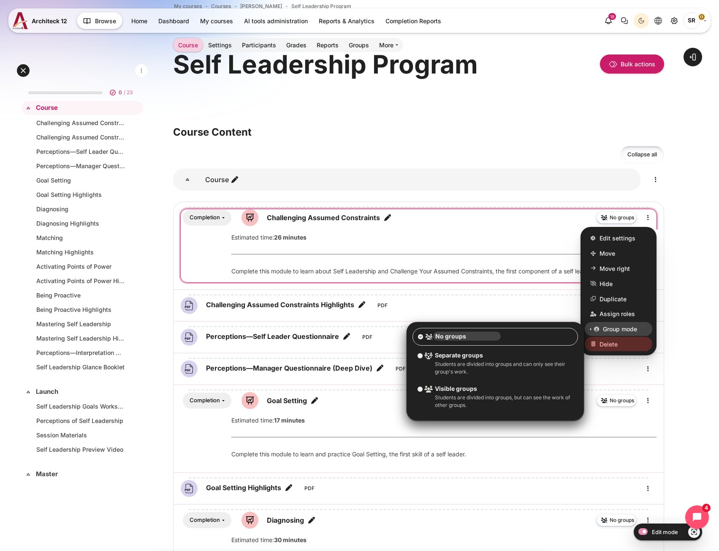
click at [611, 339] on span "Delete" at bounding box center [608, 343] width 18 height 9
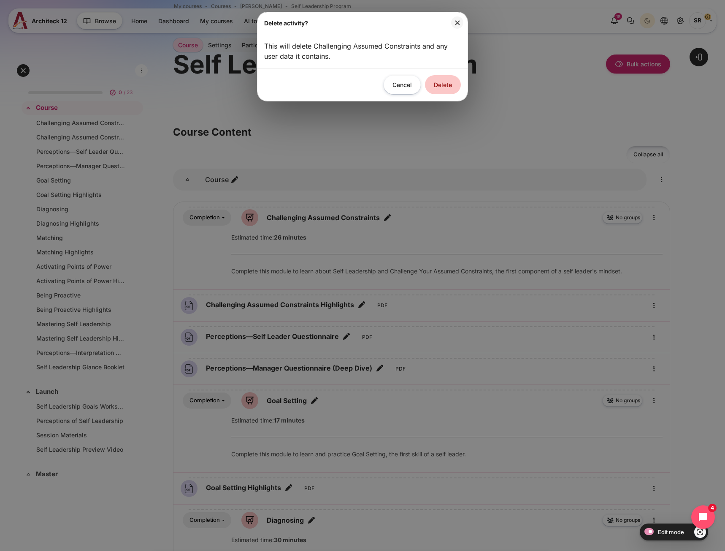
click at [436, 88] on button "Delete" at bounding box center [443, 84] width 36 height 19
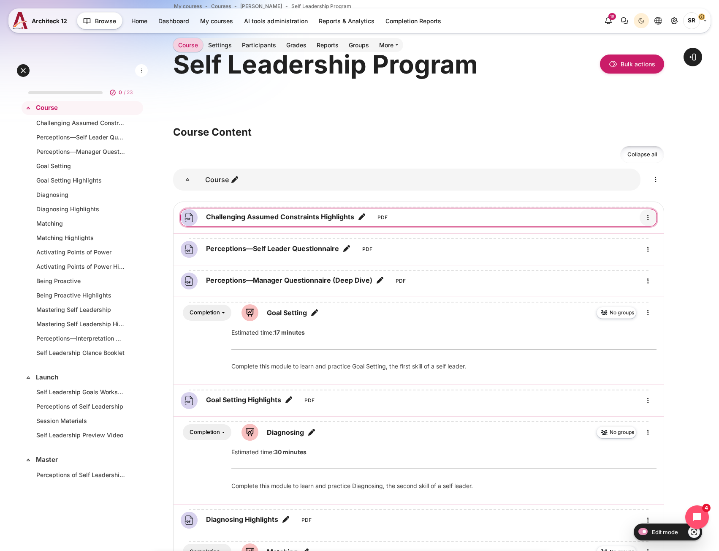
click at [649, 217] on icon "Edit" at bounding box center [648, 217] width 10 height 10
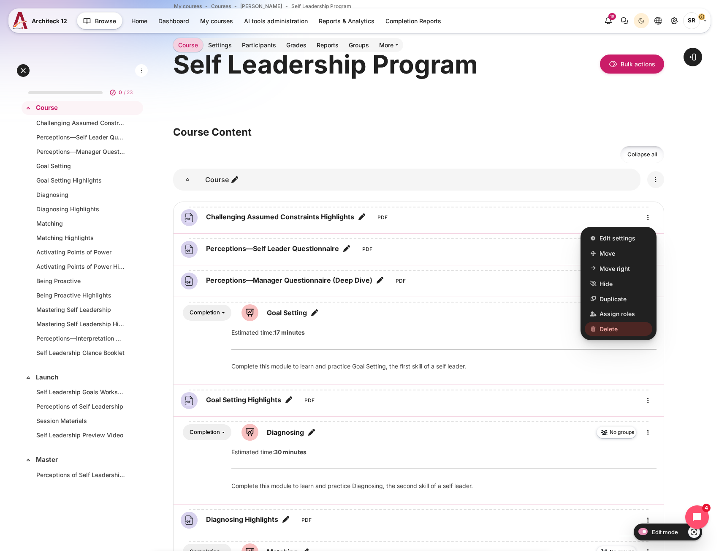
click at [659, 182] on icon "Edit" at bounding box center [656, 179] width 10 height 10
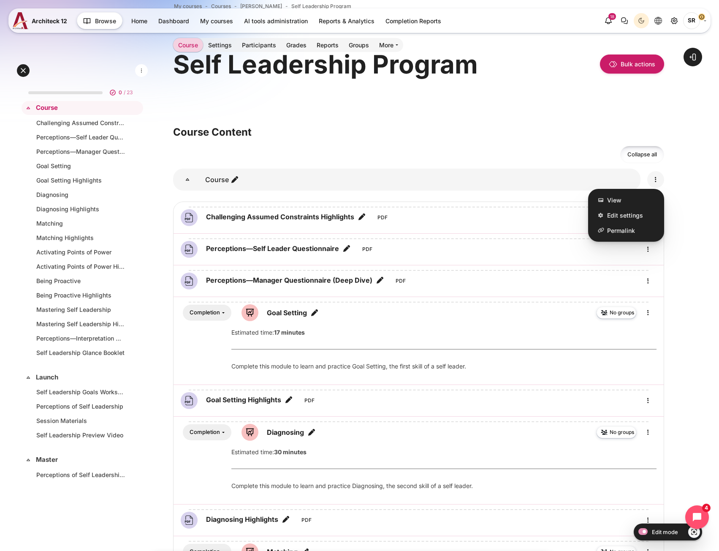
click at [659, 182] on icon "Edit" at bounding box center [656, 179] width 10 height 10
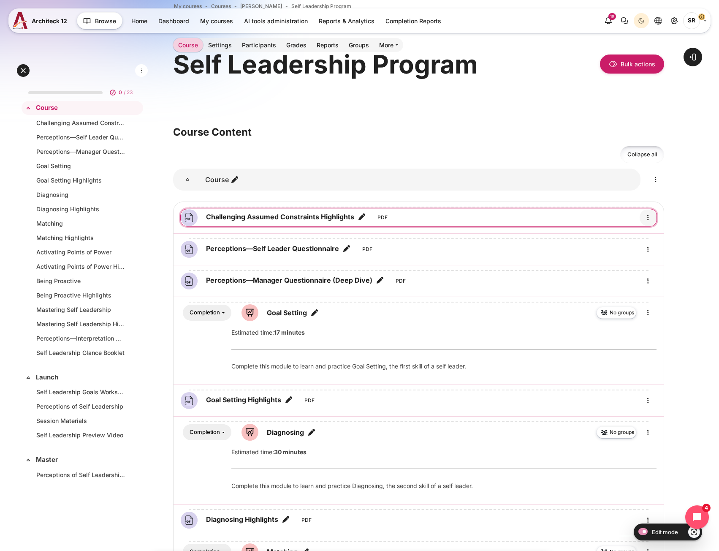
click at [648, 218] on icon "Edit" at bounding box center [648, 217] width 10 height 10
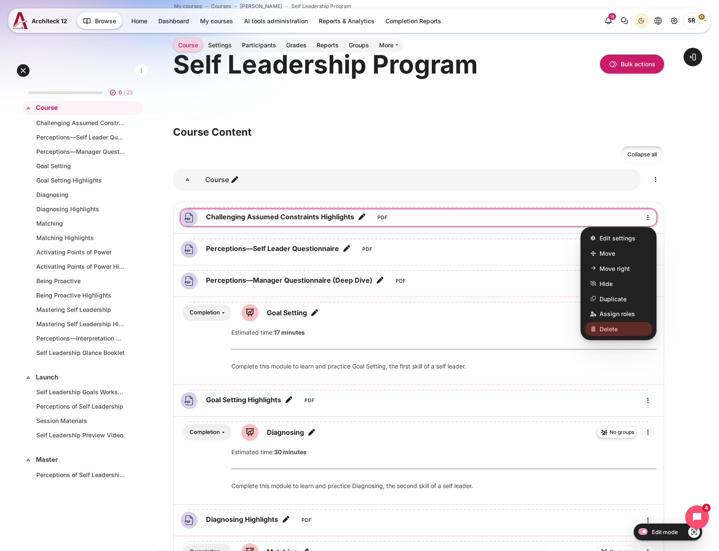
click at [609, 333] on span "Delete" at bounding box center [608, 328] width 18 height 9
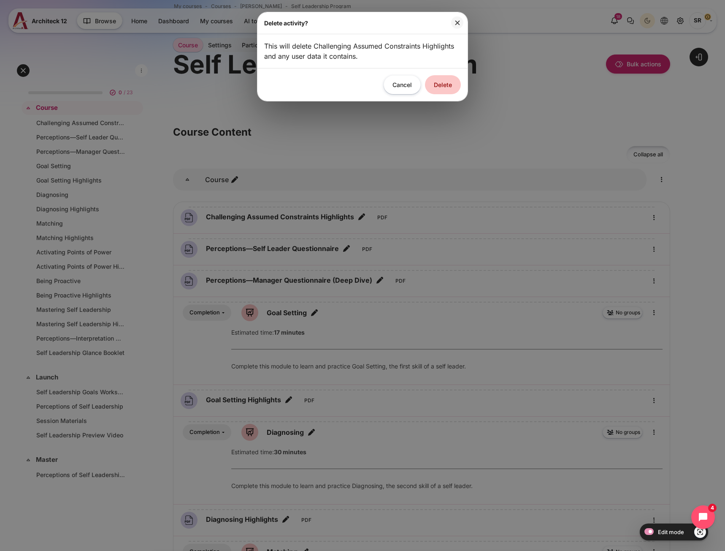
click at [440, 89] on button "Delete" at bounding box center [443, 84] width 36 height 19
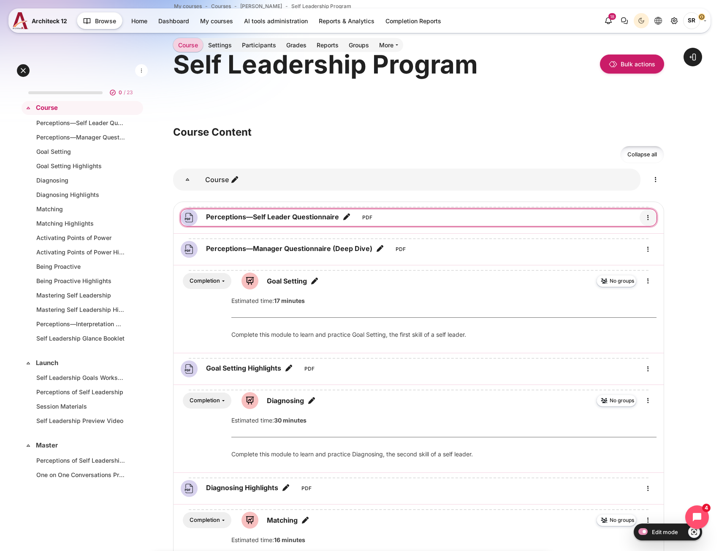
click at [646, 215] on icon "Edit" at bounding box center [648, 217] width 10 height 10
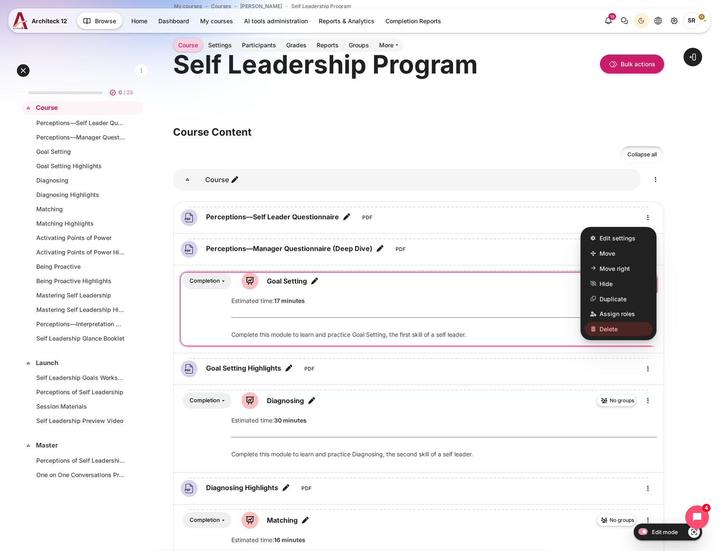
click at [615, 327] on span "Delete" at bounding box center [608, 328] width 18 height 9
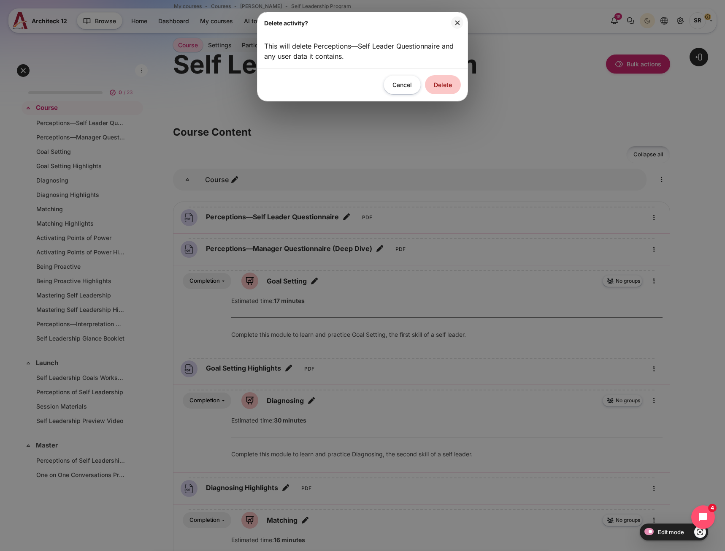
click at [445, 92] on button "Delete" at bounding box center [443, 84] width 36 height 19
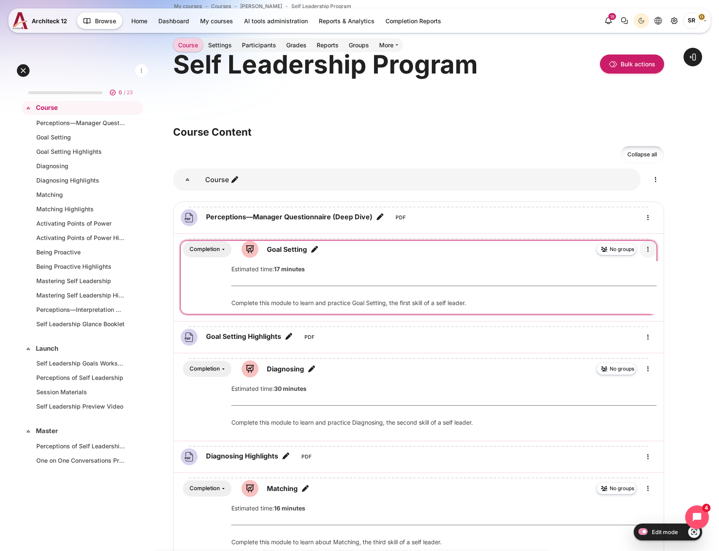
click at [650, 253] on icon "Edit" at bounding box center [648, 249] width 10 height 10
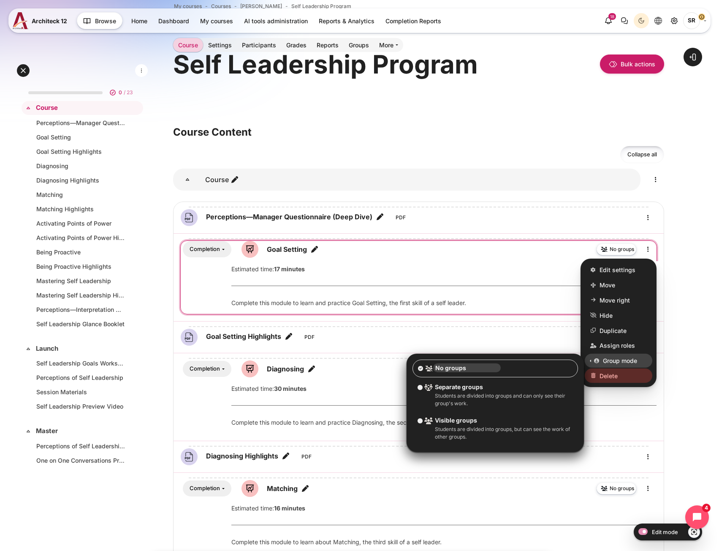
click at [622, 379] on link "Delete" at bounding box center [619, 376] width 68 height 14
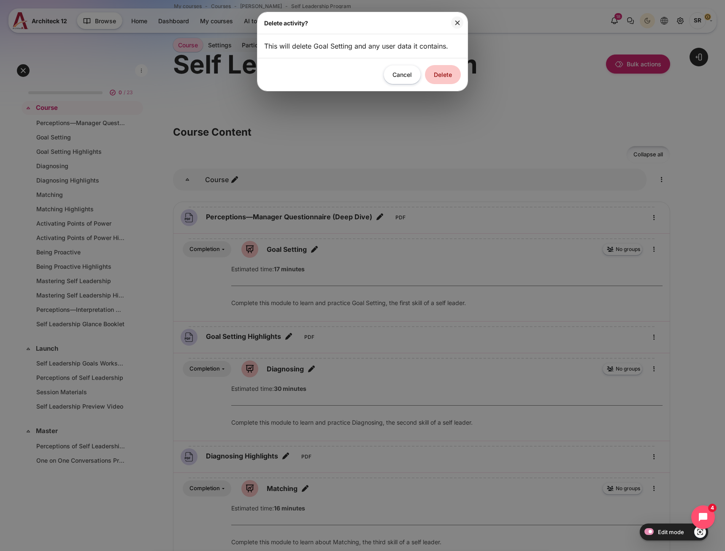
click at [444, 80] on button "Delete" at bounding box center [443, 74] width 36 height 19
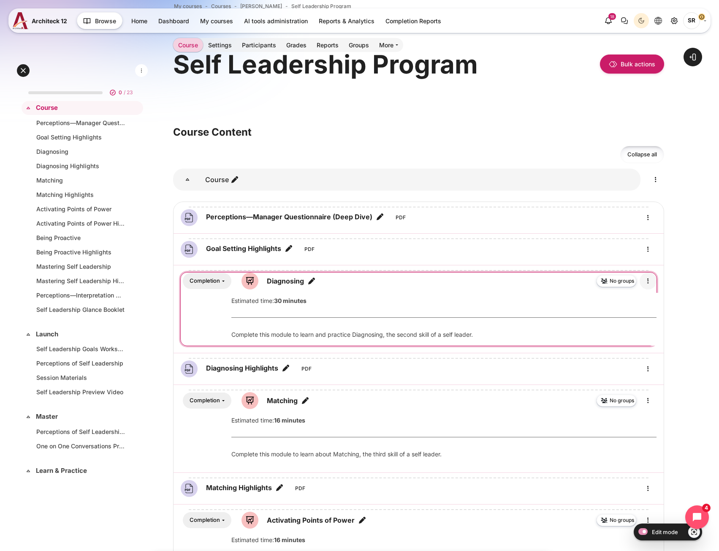
click at [646, 282] on icon "Edit" at bounding box center [648, 281] width 10 height 10
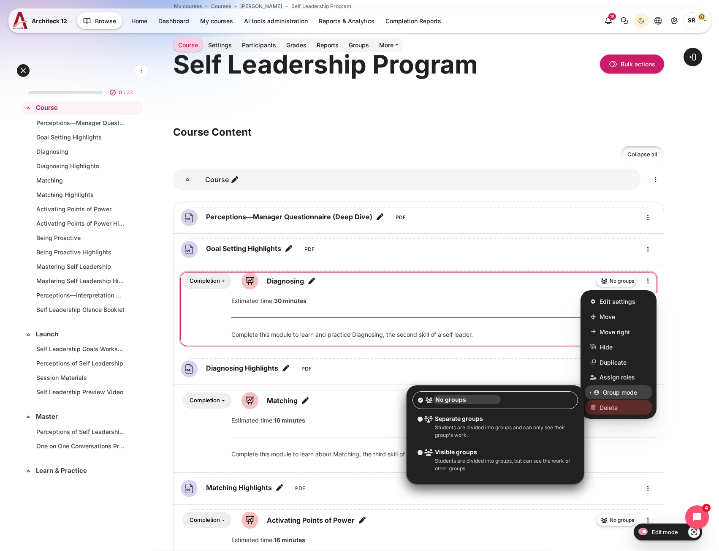
click at [599, 403] on link "Delete" at bounding box center [619, 407] width 68 height 14
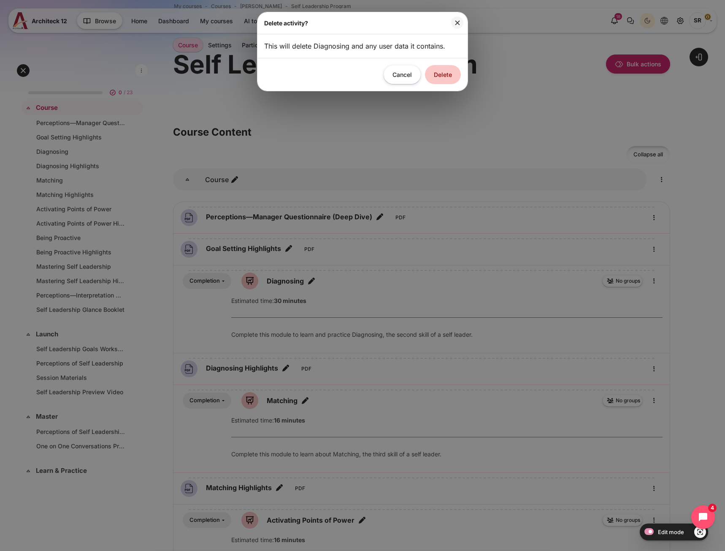
click at [445, 75] on button "Delete" at bounding box center [443, 74] width 36 height 19
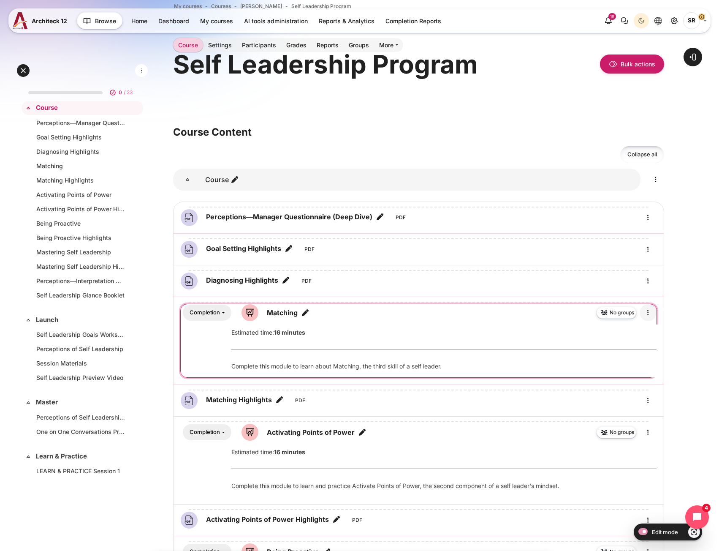
click at [649, 315] on icon "Edit" at bounding box center [648, 312] width 10 height 10
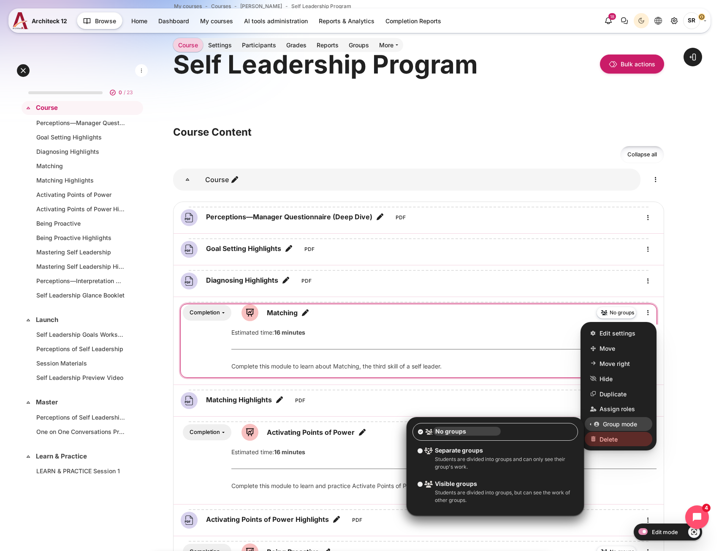
click at [614, 441] on span "Delete" at bounding box center [608, 438] width 18 height 9
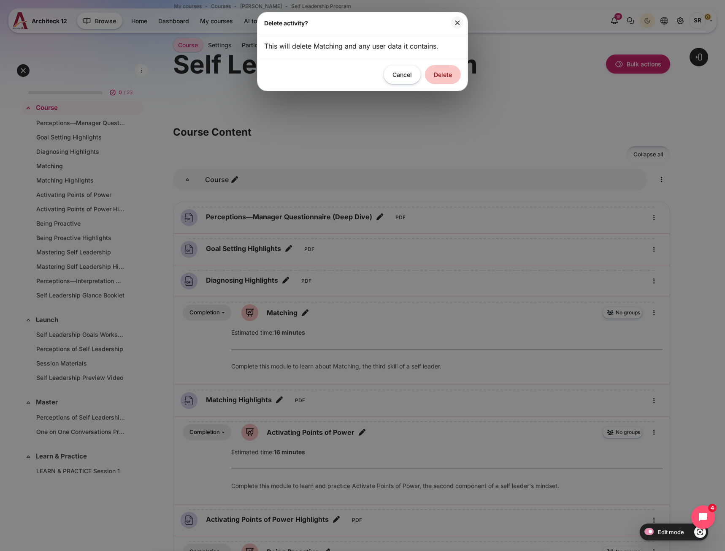
click at [439, 73] on button "Delete" at bounding box center [443, 74] width 36 height 19
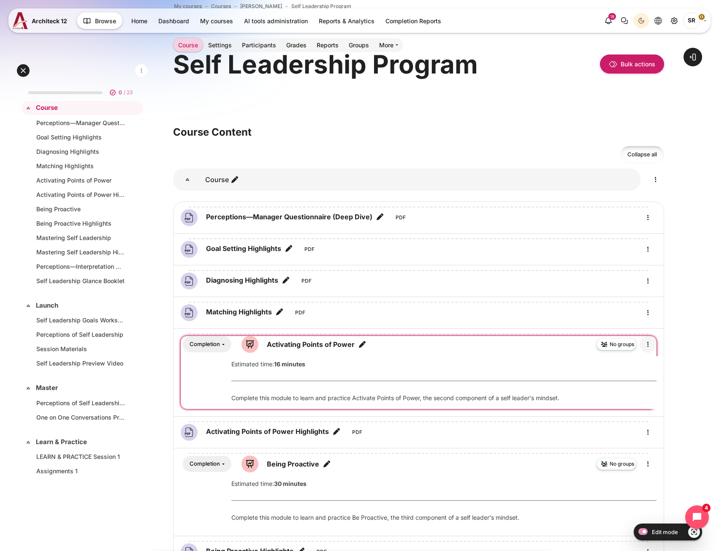
click at [647, 343] on icon "Edit" at bounding box center [648, 344] width 10 height 10
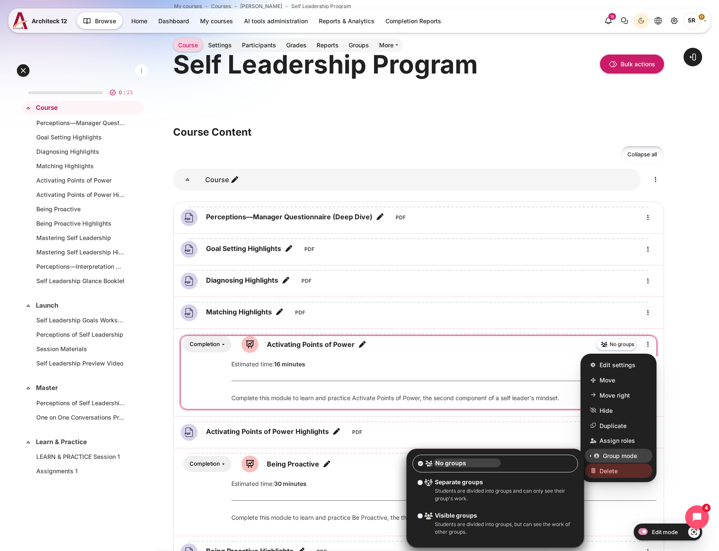
click at [609, 469] on span "Delete" at bounding box center [608, 470] width 18 height 9
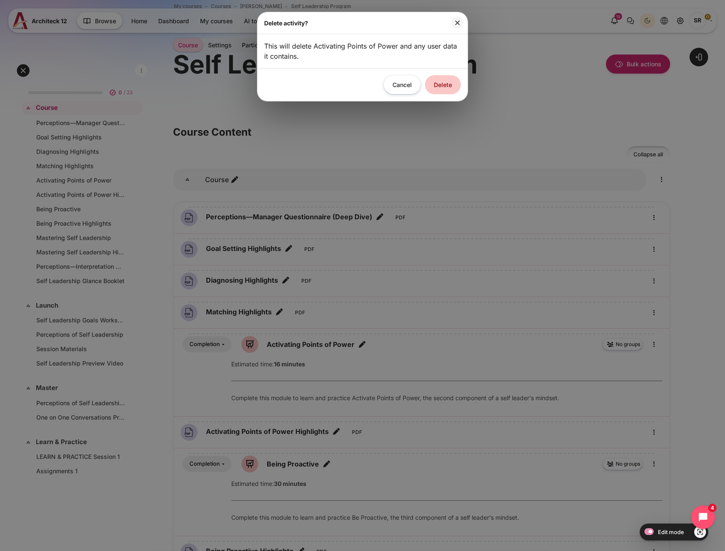
click at [434, 85] on button "Delete" at bounding box center [443, 84] width 36 height 19
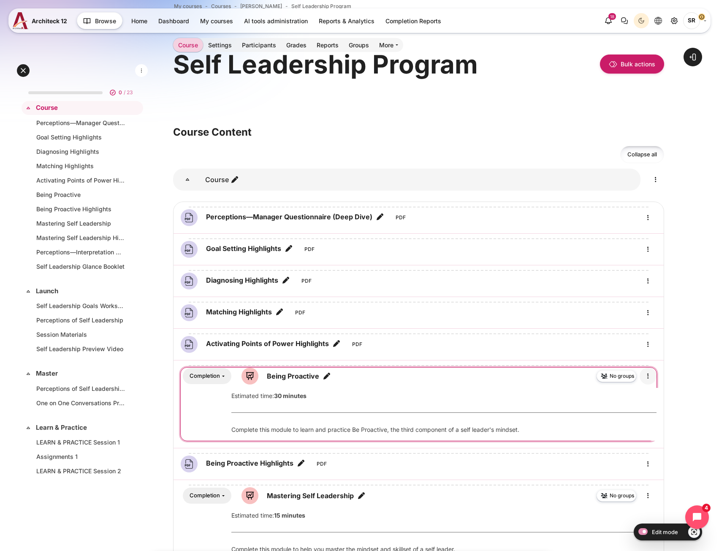
click at [648, 374] on icon "Edit" at bounding box center [648, 376] width 10 height 10
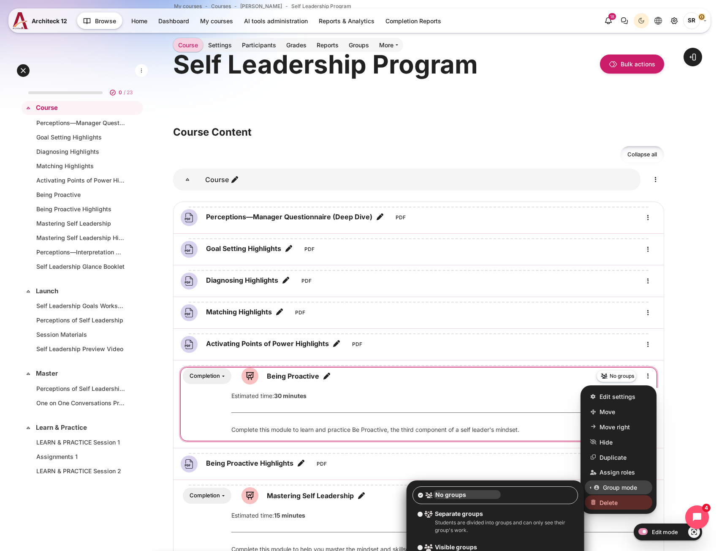
click at [630, 500] on link "Delete" at bounding box center [619, 502] width 68 height 14
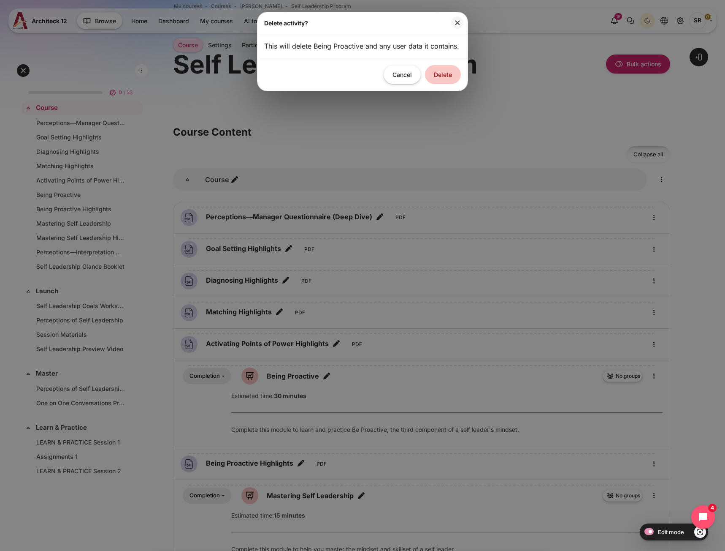
click at [447, 82] on button "Delete" at bounding box center [443, 74] width 36 height 19
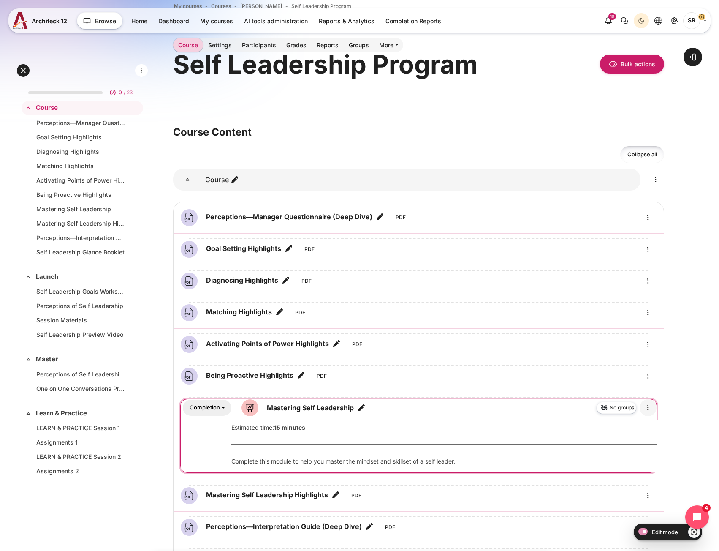
click at [651, 410] on icon "Edit" at bounding box center [648, 407] width 10 height 10
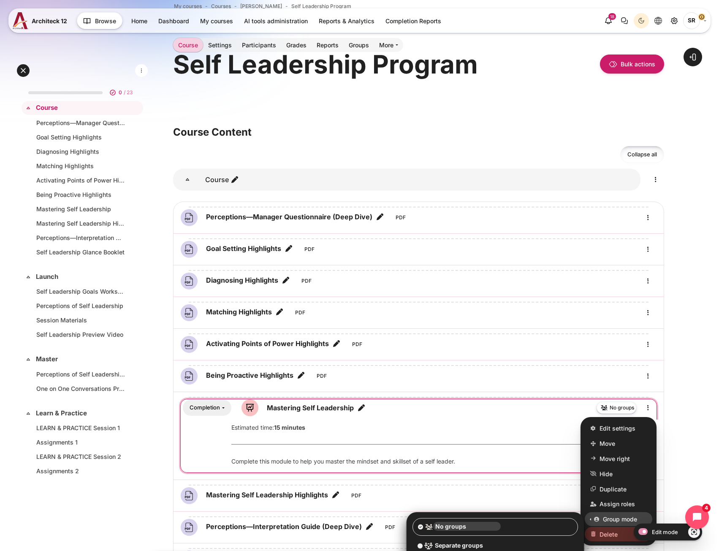
click at [613, 530] on span "Delete" at bounding box center [608, 533] width 18 height 9
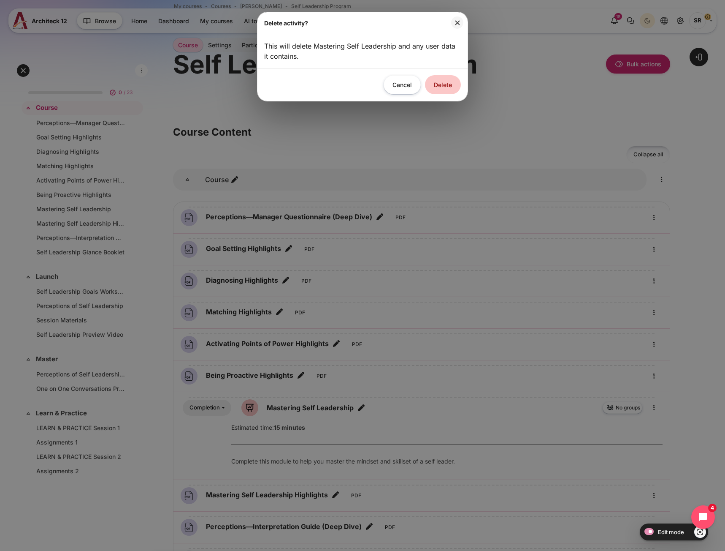
click at [447, 89] on button "Delete" at bounding box center [443, 84] width 36 height 19
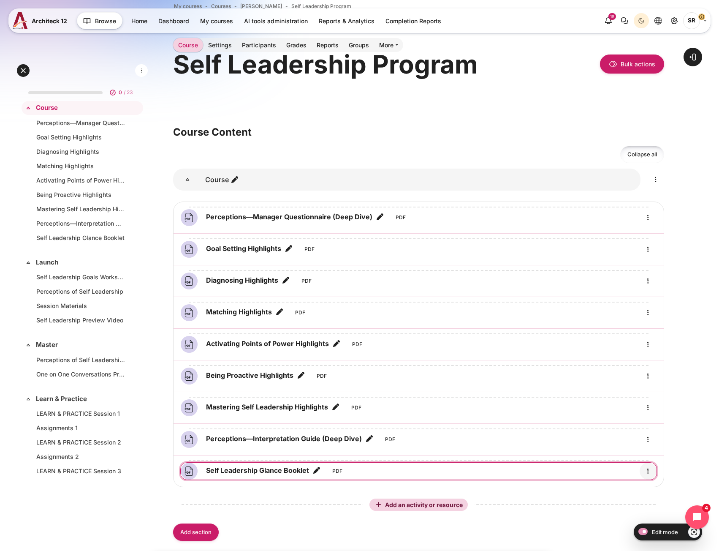
click at [648, 474] on icon "Edit" at bounding box center [648, 471] width 10 height 10
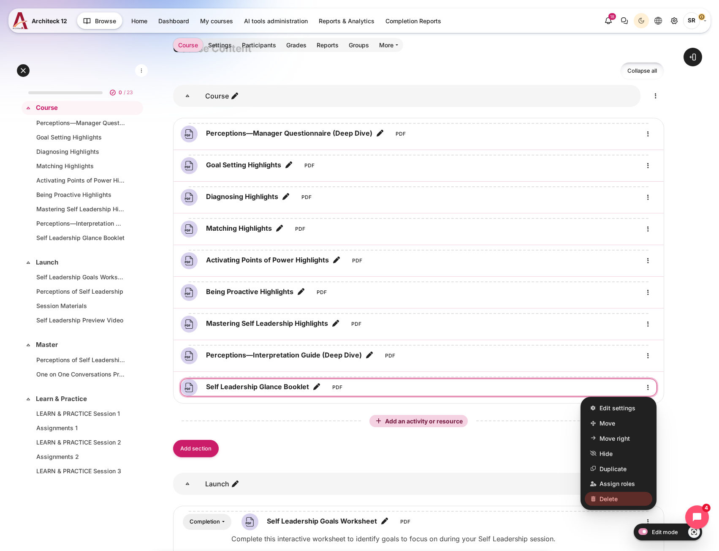
scroll to position [127, 0]
click at [609, 497] on span "Delete" at bounding box center [608, 497] width 18 height 9
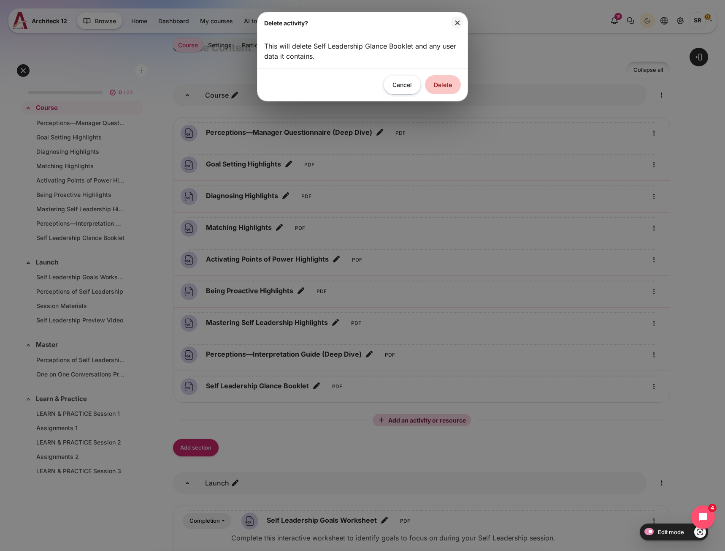
click at [443, 84] on button "Delete" at bounding box center [443, 84] width 36 height 19
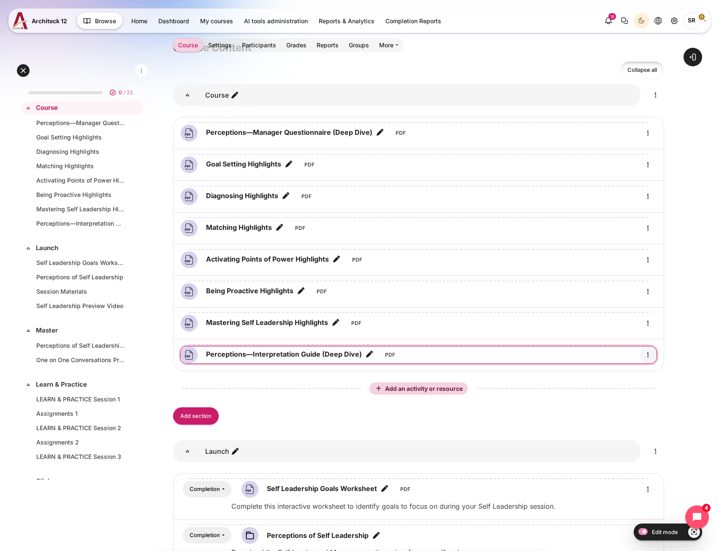
click at [649, 356] on icon "Edit" at bounding box center [648, 355] width 10 height 10
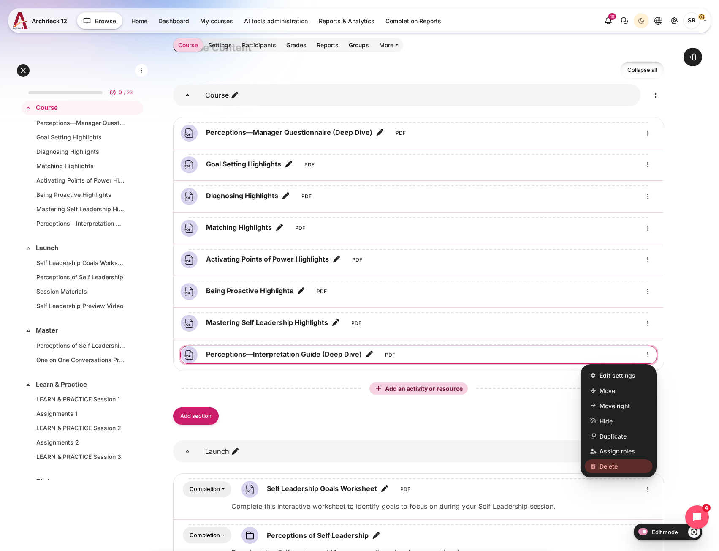
click at [608, 467] on span "Delete" at bounding box center [608, 465] width 18 height 9
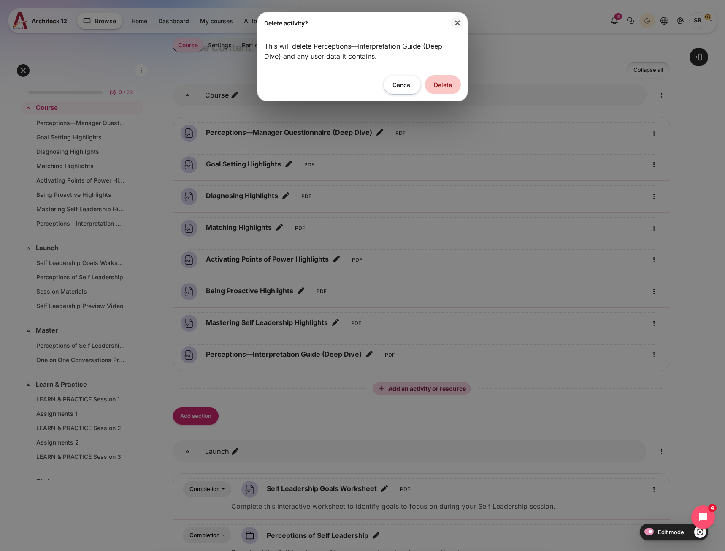
click at [445, 78] on button "Delete" at bounding box center [443, 84] width 36 height 19
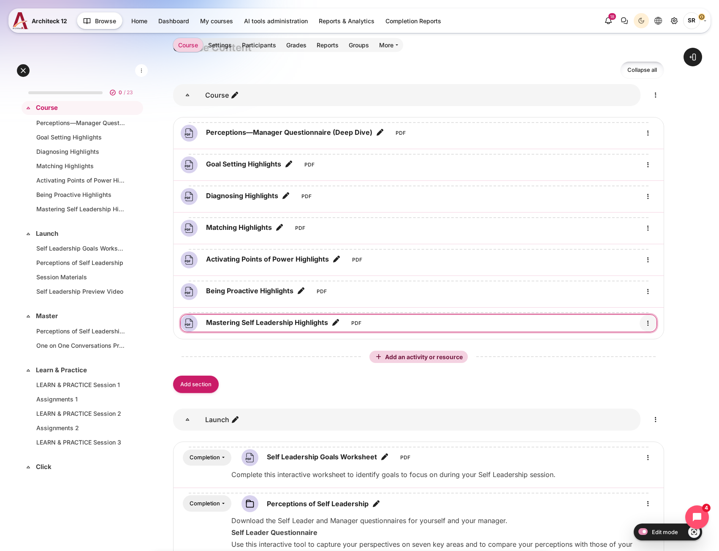
click at [647, 322] on icon "Edit" at bounding box center [648, 323] width 10 height 10
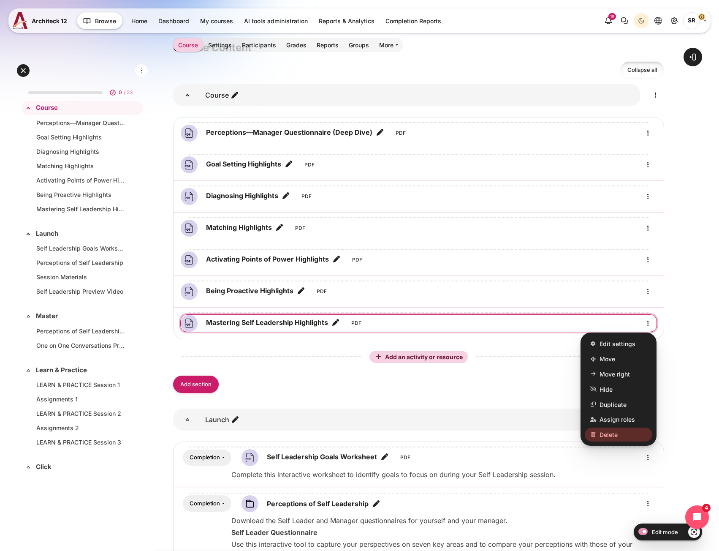
click at [607, 436] on span "Delete" at bounding box center [608, 434] width 18 height 9
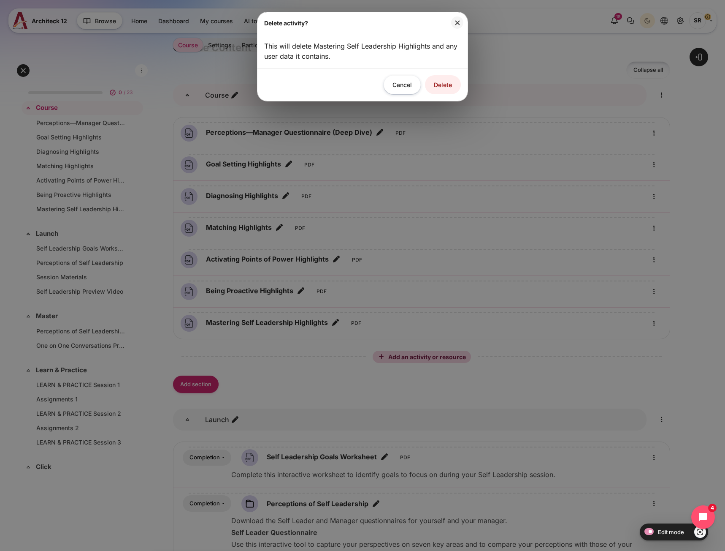
click at [450, 90] on button "Delete" at bounding box center [443, 84] width 36 height 19
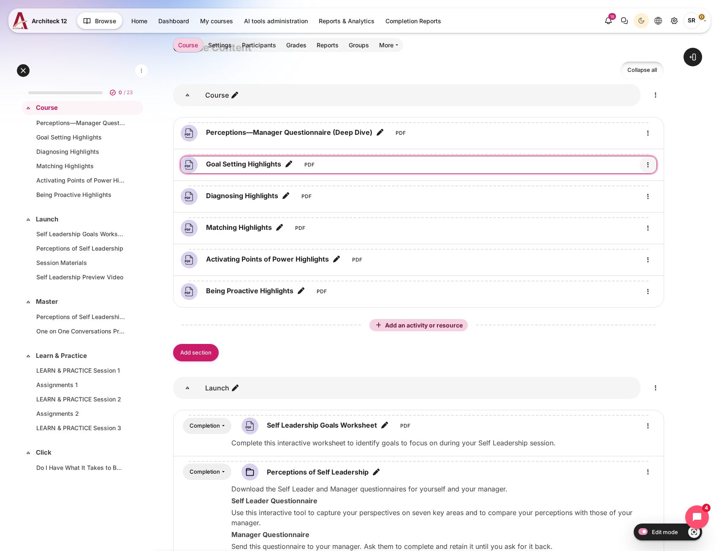
click at [646, 166] on icon "Edit" at bounding box center [648, 165] width 10 height 10
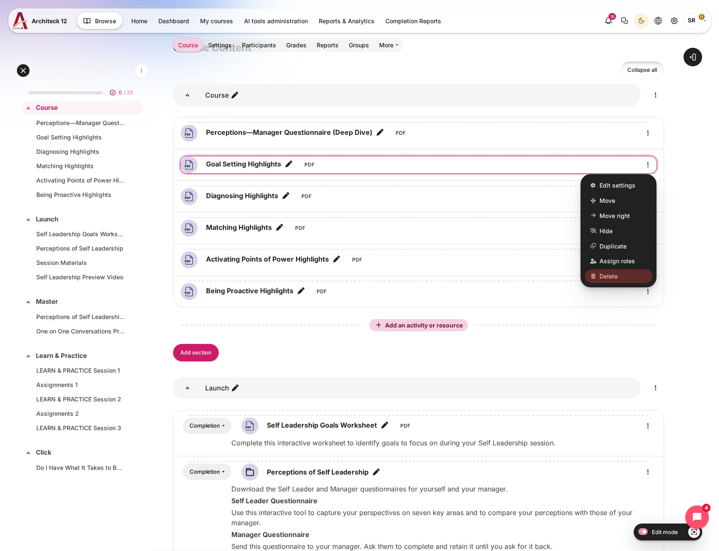
click at [625, 274] on link "Delete" at bounding box center [619, 276] width 68 height 14
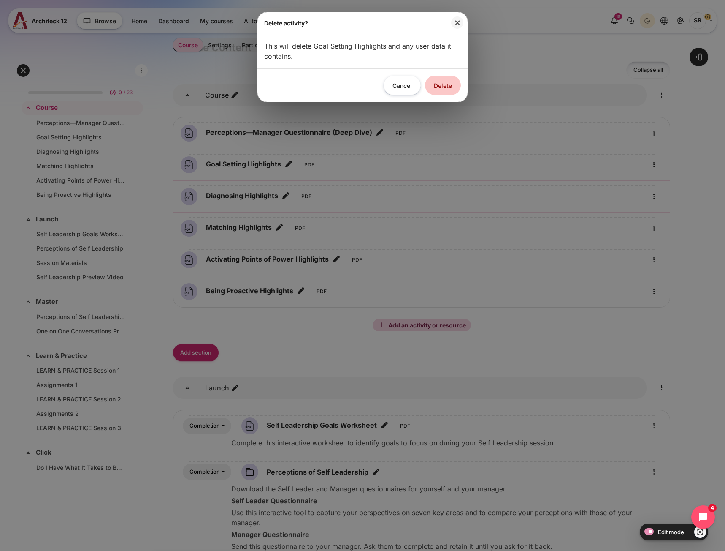
click at [448, 97] on div "Cancel Delete" at bounding box center [363, 84] width 210 height 33
click at [445, 88] on button "Delete" at bounding box center [443, 84] width 36 height 19
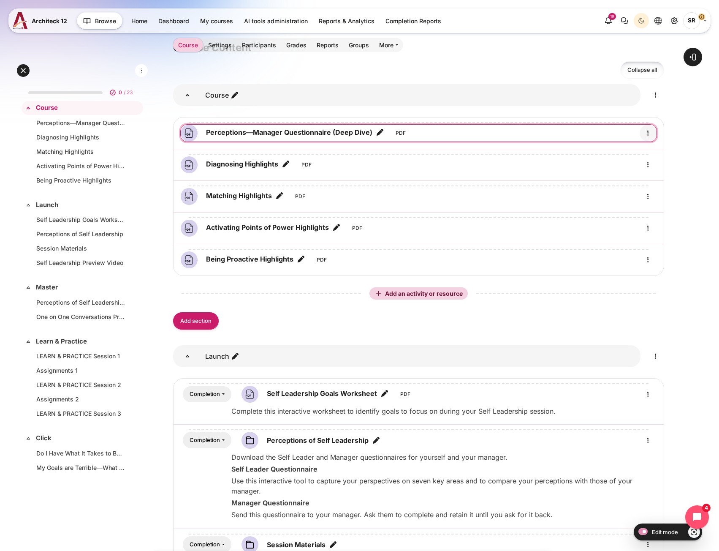
click at [648, 132] on icon "Edit" at bounding box center [648, 133] width 10 height 10
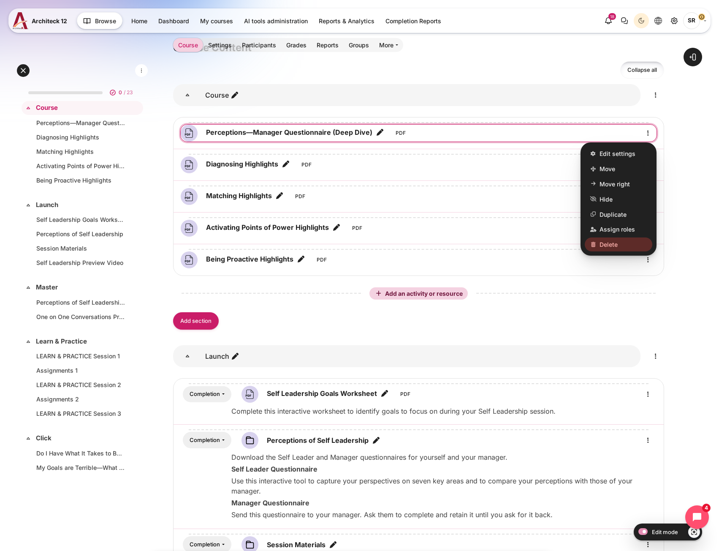
click at [613, 241] on span "Delete" at bounding box center [608, 244] width 18 height 9
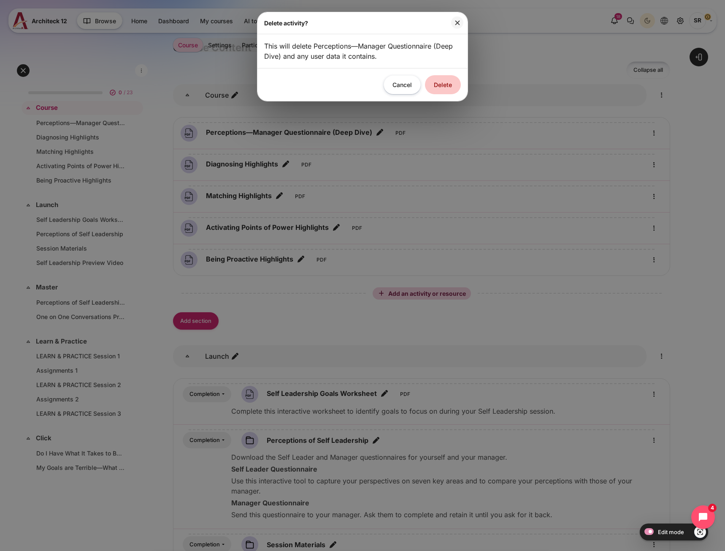
click at [434, 93] on button "Delete" at bounding box center [443, 84] width 36 height 19
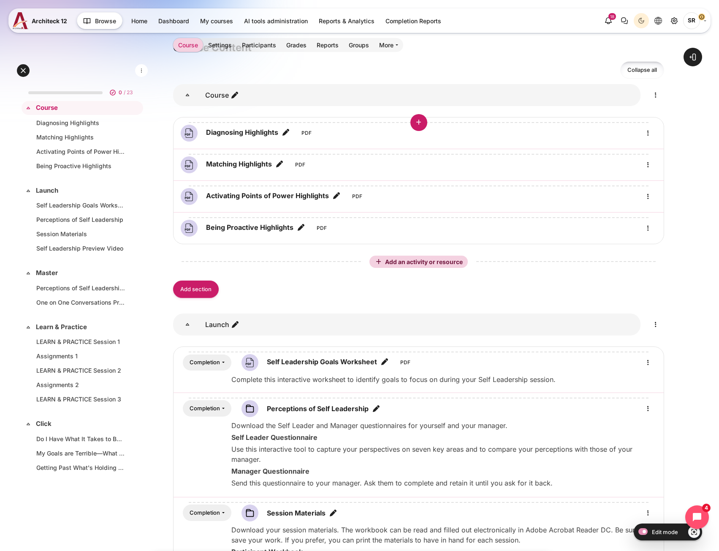
click at [651, 129] on div "Content" at bounding box center [418, 123] width 477 height 14
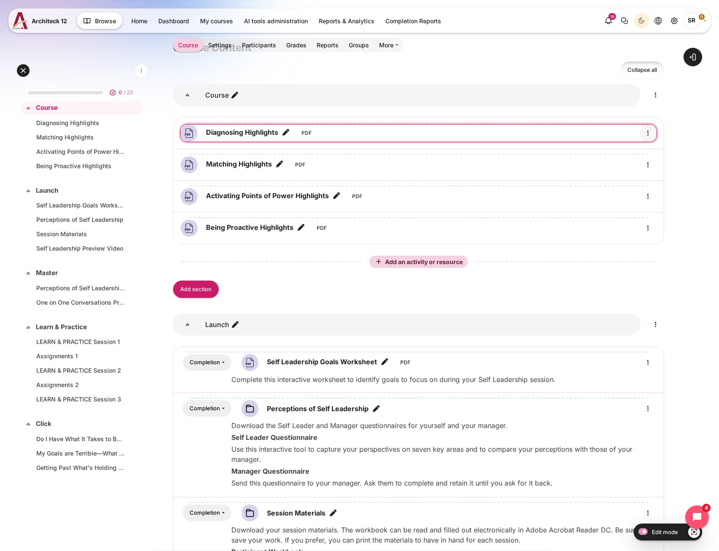
click at [651, 132] on icon "Edit" at bounding box center [648, 133] width 10 height 10
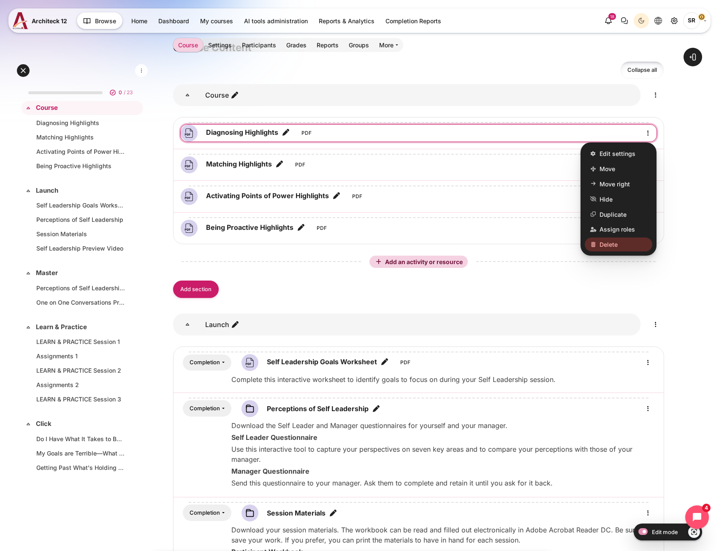
click at [624, 241] on link "Delete" at bounding box center [619, 244] width 68 height 14
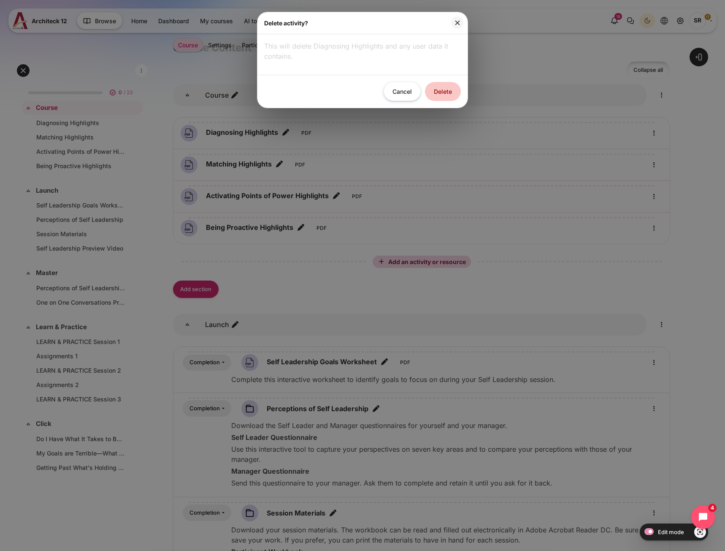
click at [445, 96] on div "Cancel Delete" at bounding box center [363, 91] width 210 height 33
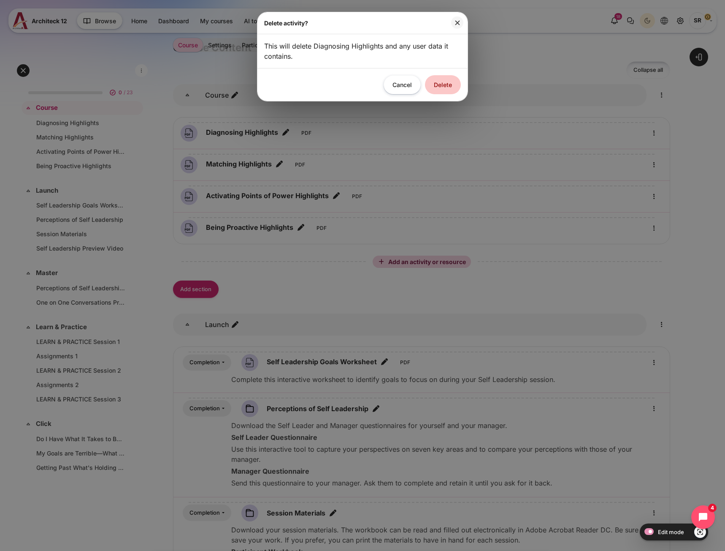
click at [453, 87] on button "Delete" at bounding box center [443, 84] width 36 height 19
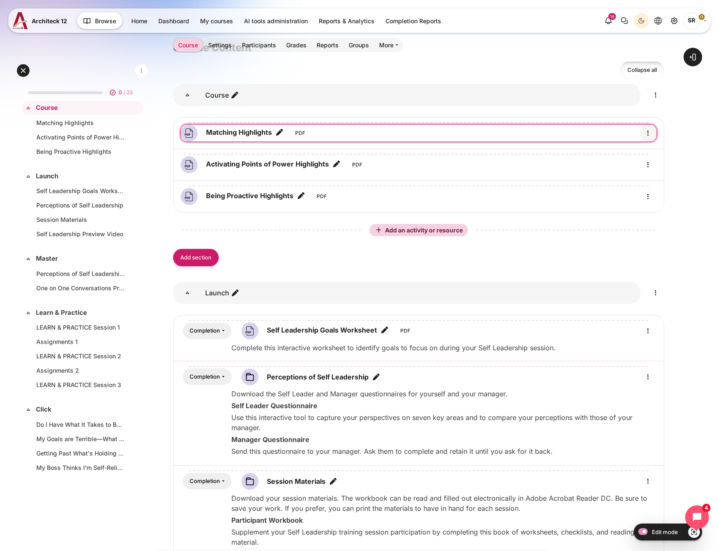
click at [648, 136] on icon "Edit" at bounding box center [648, 133] width 10 height 10
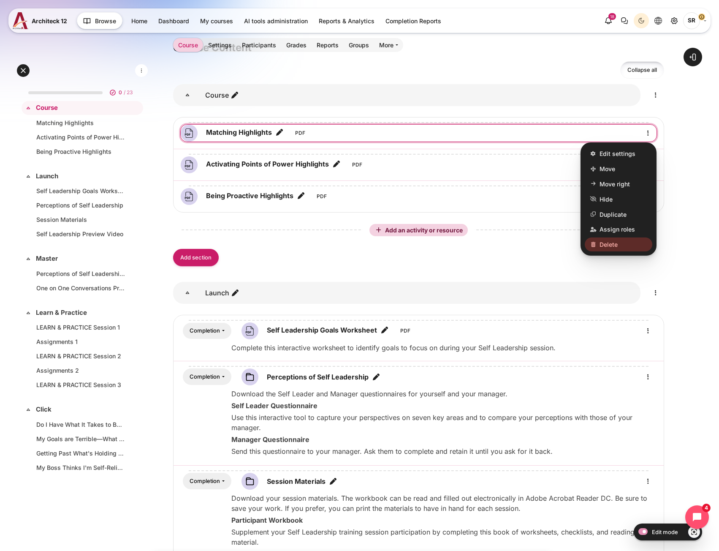
click at [620, 239] on link "Delete" at bounding box center [619, 244] width 68 height 14
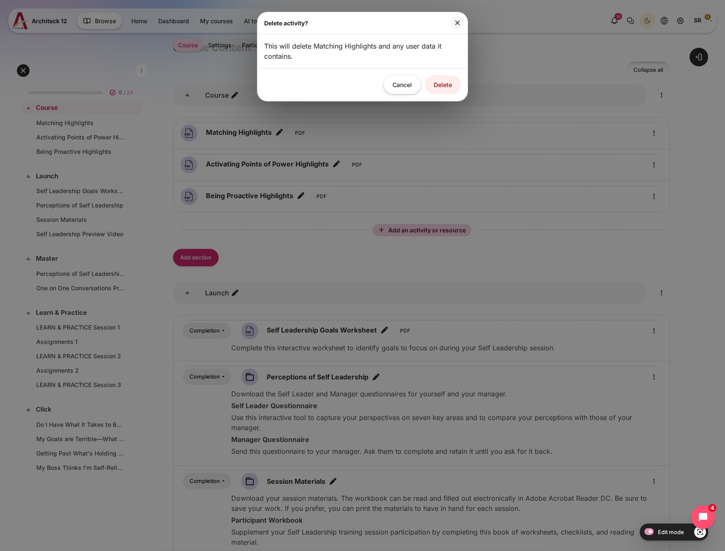
click at [442, 97] on div "Cancel Delete" at bounding box center [363, 84] width 210 height 33
click at [442, 85] on button "Delete" at bounding box center [443, 84] width 36 height 19
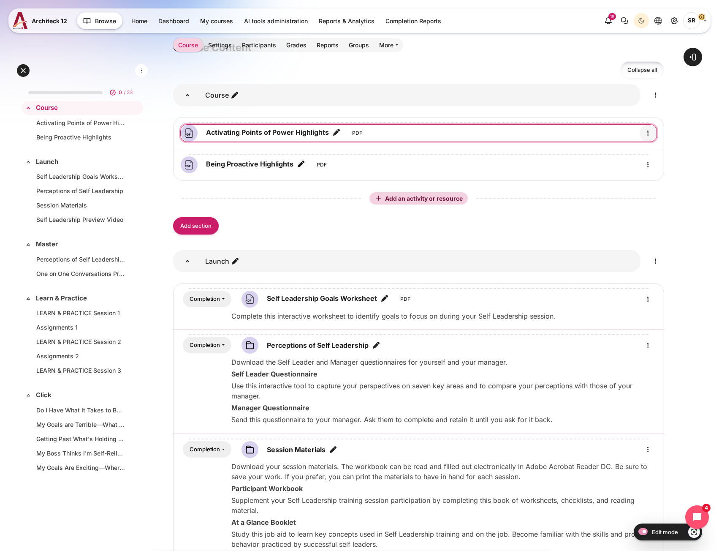
click at [646, 135] on icon "Edit" at bounding box center [648, 133] width 10 height 10
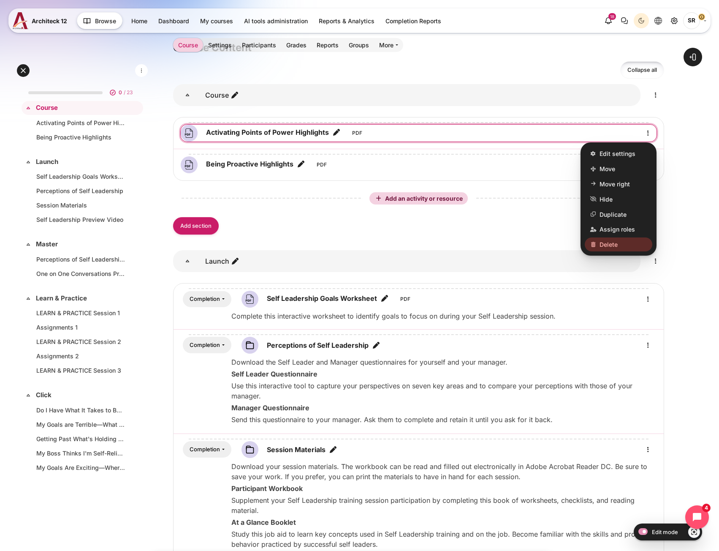
click at [632, 244] on link "Delete" at bounding box center [619, 244] width 68 height 14
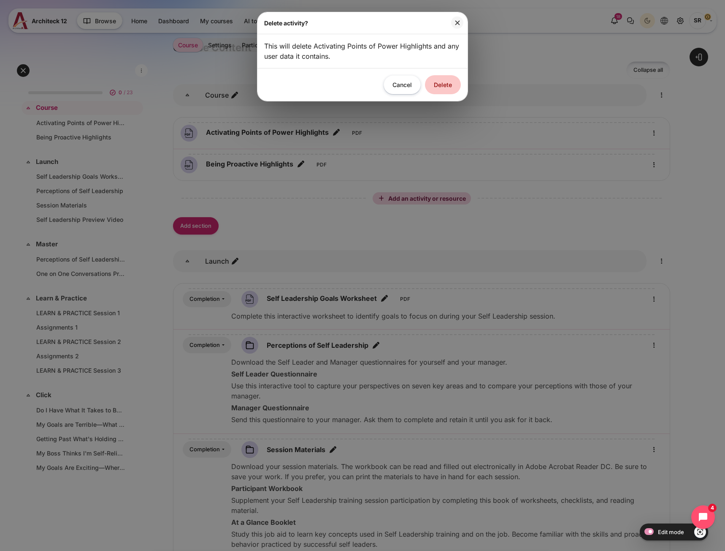
click at [434, 89] on button "Delete" at bounding box center [443, 84] width 36 height 19
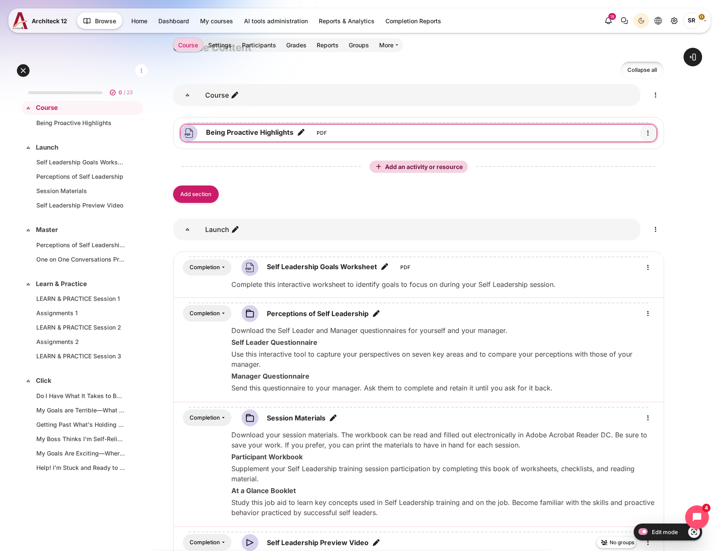
click at [647, 133] on icon "Edit" at bounding box center [648, 133] width 10 height 10
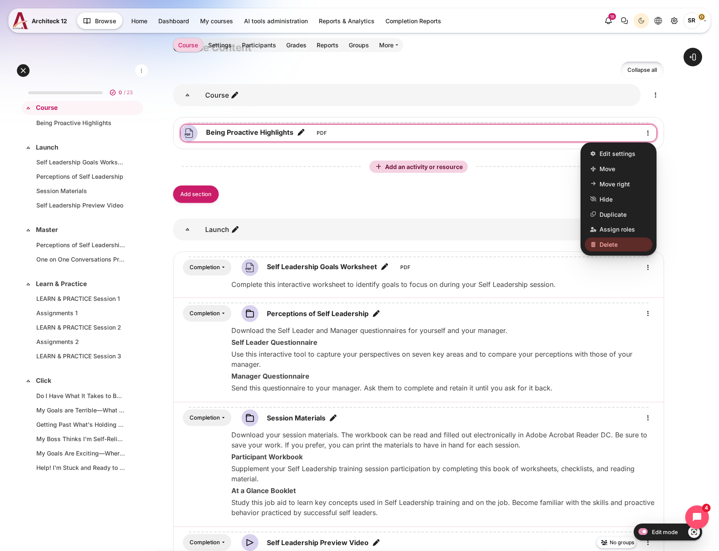
click at [608, 247] on span "Delete" at bounding box center [608, 244] width 18 height 9
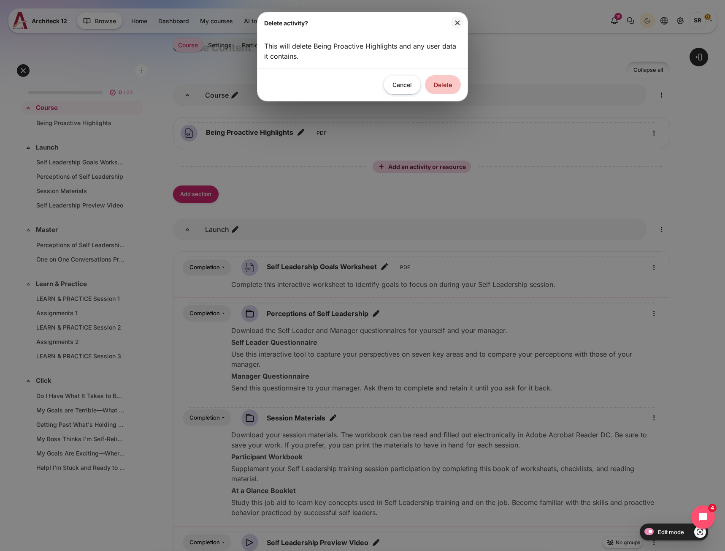
click at [443, 85] on button "Delete" at bounding box center [443, 84] width 36 height 19
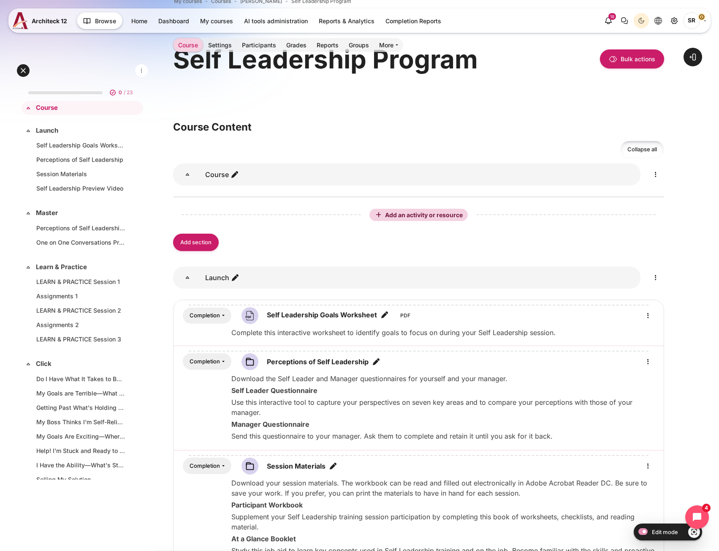
scroll to position [42, 0]
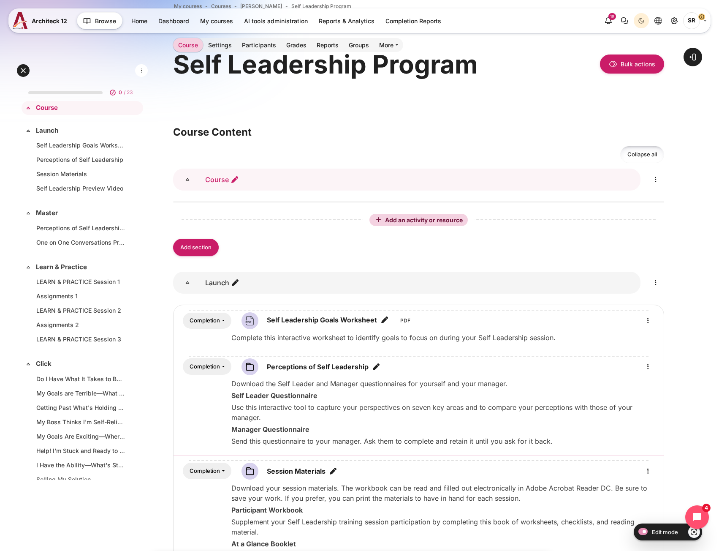
click at [236, 178] on icon "Edit section name" at bounding box center [235, 179] width 8 height 8
type input "ศ"
type input "Launch"
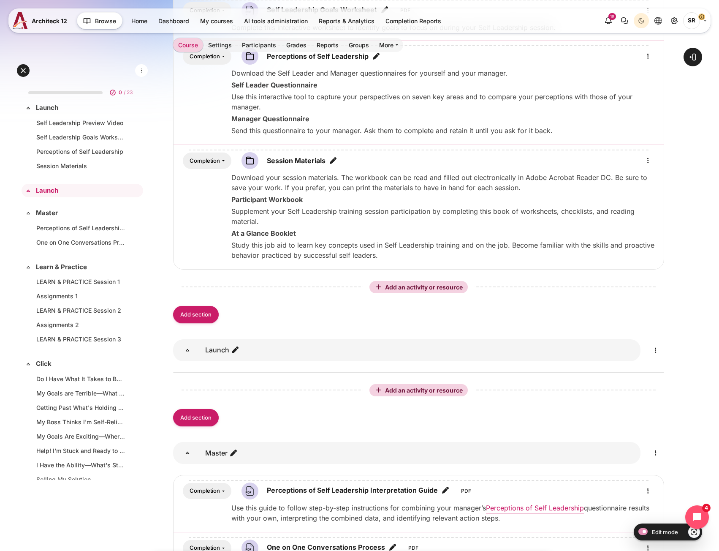
scroll to position [296, 0]
click at [653, 351] on icon "Edit" at bounding box center [656, 349] width 10 height 10
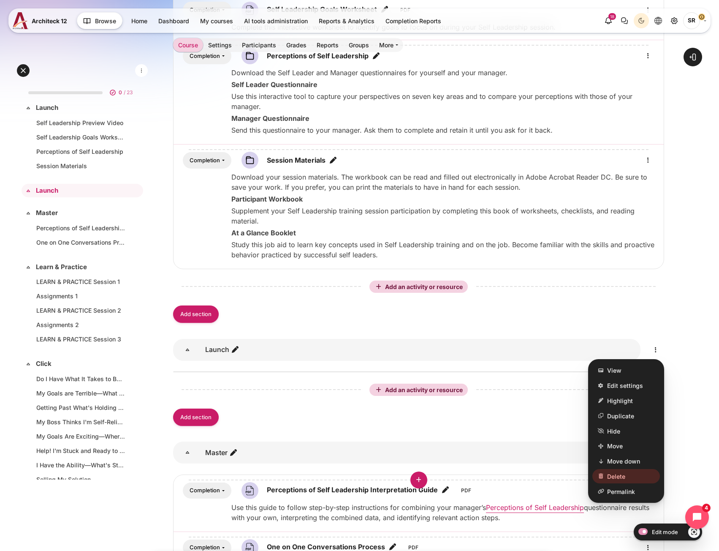
drag, startPoint x: 616, startPoint y: 486, endPoint x: 617, endPoint y: 476, distance: 10.6
click at [617, 476] on div "View Edit settings Highlight Duplicate Hide Move Move down" at bounding box center [626, 431] width 76 height 144
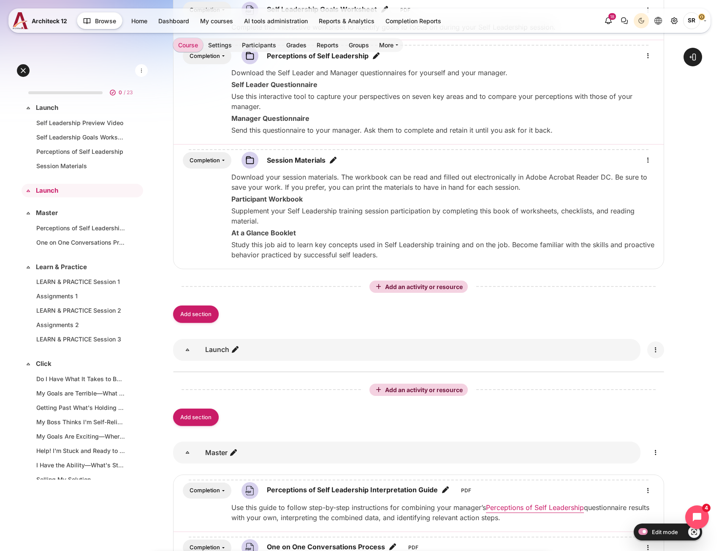
click at [660, 351] on icon "Edit" at bounding box center [656, 349] width 10 height 10
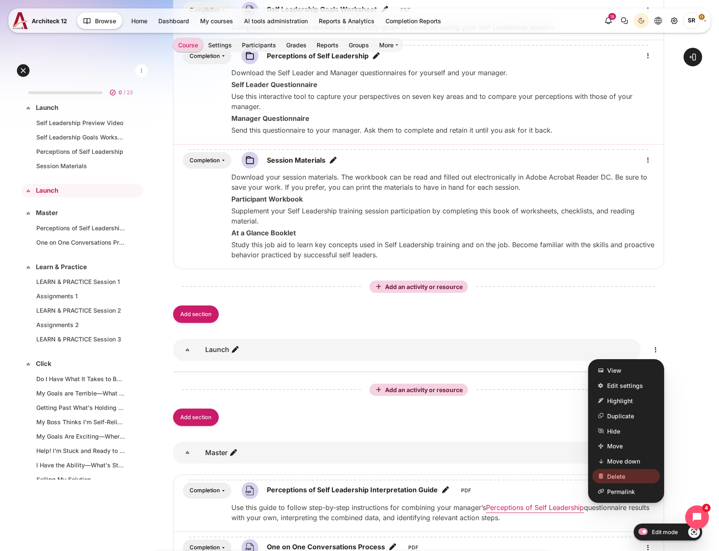
click at [627, 477] on link "Delete" at bounding box center [626, 476] width 68 height 14
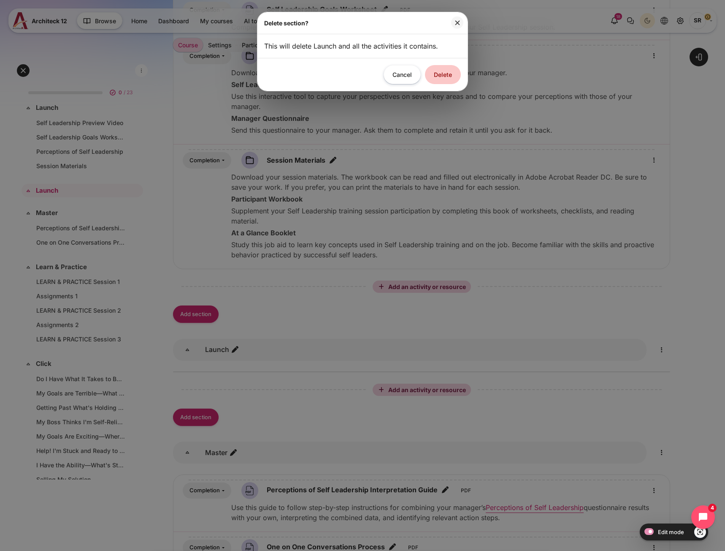
click at [433, 77] on button "Delete" at bounding box center [443, 74] width 36 height 19
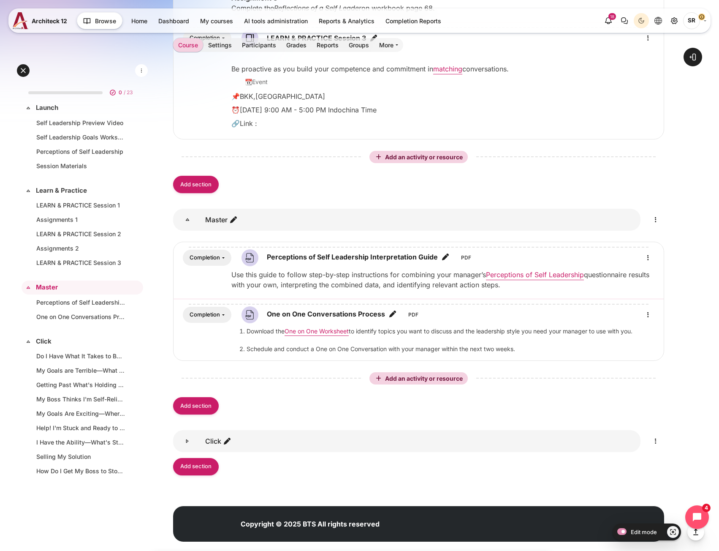
scroll to position [1106, 0]
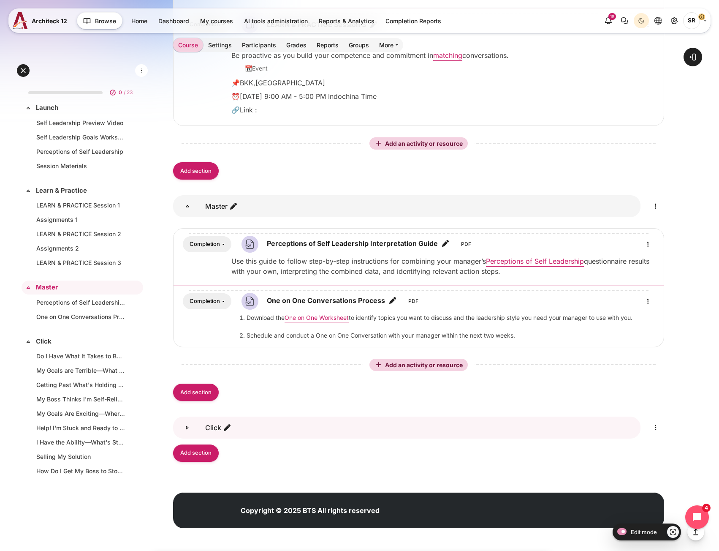
click at [183, 429] on icon "Click" at bounding box center [187, 427] width 8 height 8
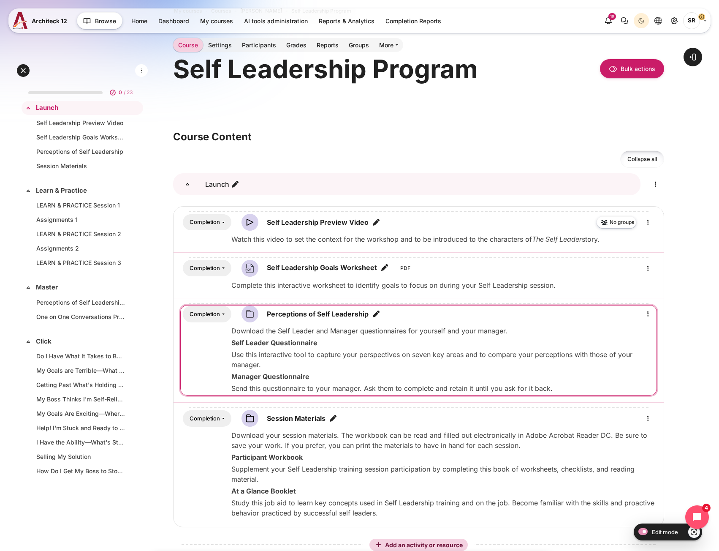
scroll to position [0, 0]
